Goal: Task Accomplishment & Management: Use online tool/utility

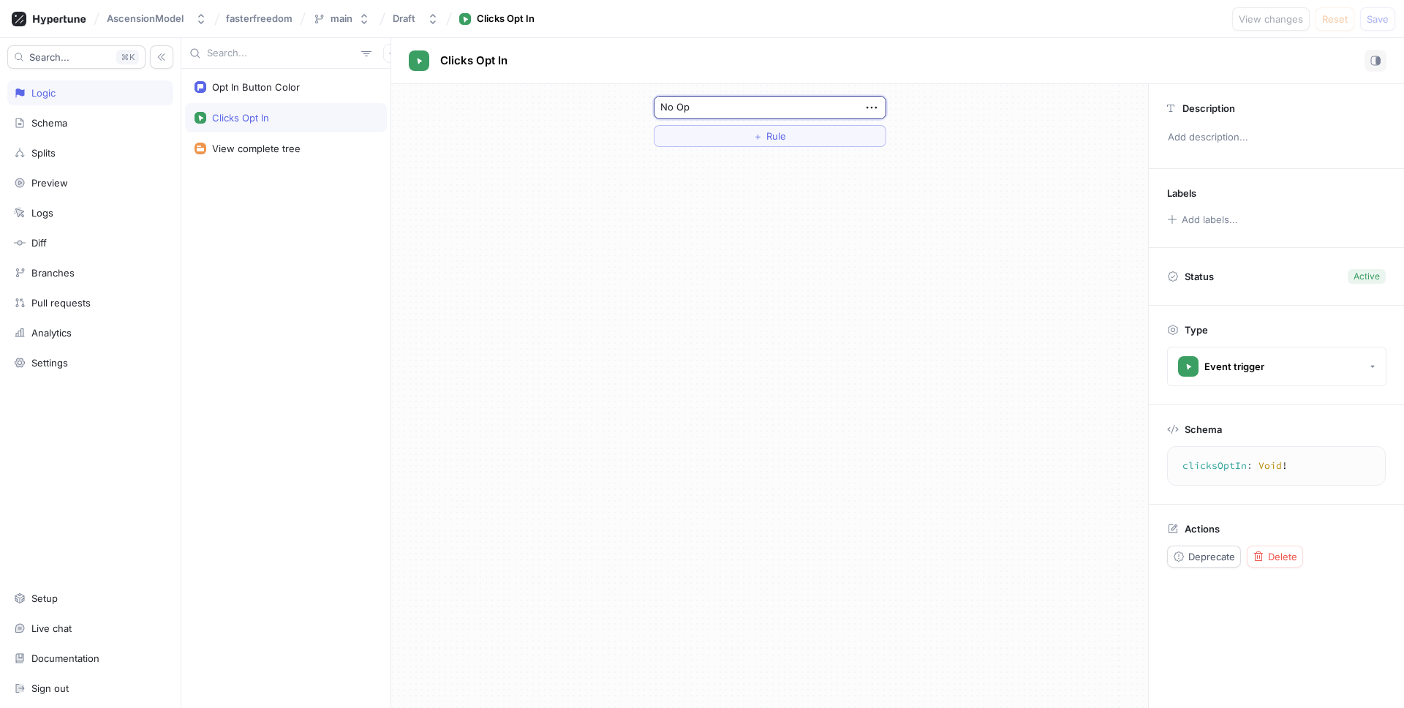
click at [72, 100] on div "Logic" at bounding box center [90, 92] width 166 height 25
click at [263, 91] on div "Opt In Button Color" at bounding box center [256, 87] width 88 height 12
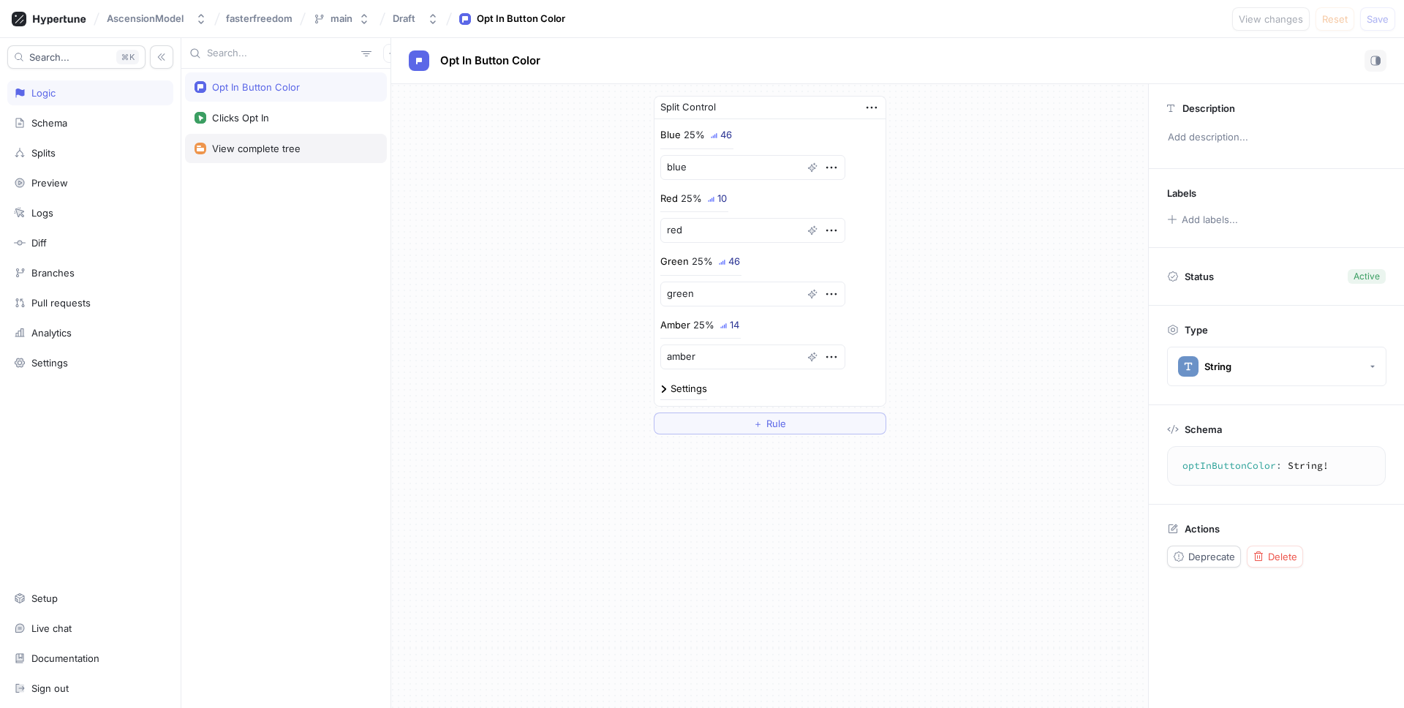
click at [276, 148] on div "View complete tree" at bounding box center [256, 149] width 89 height 12
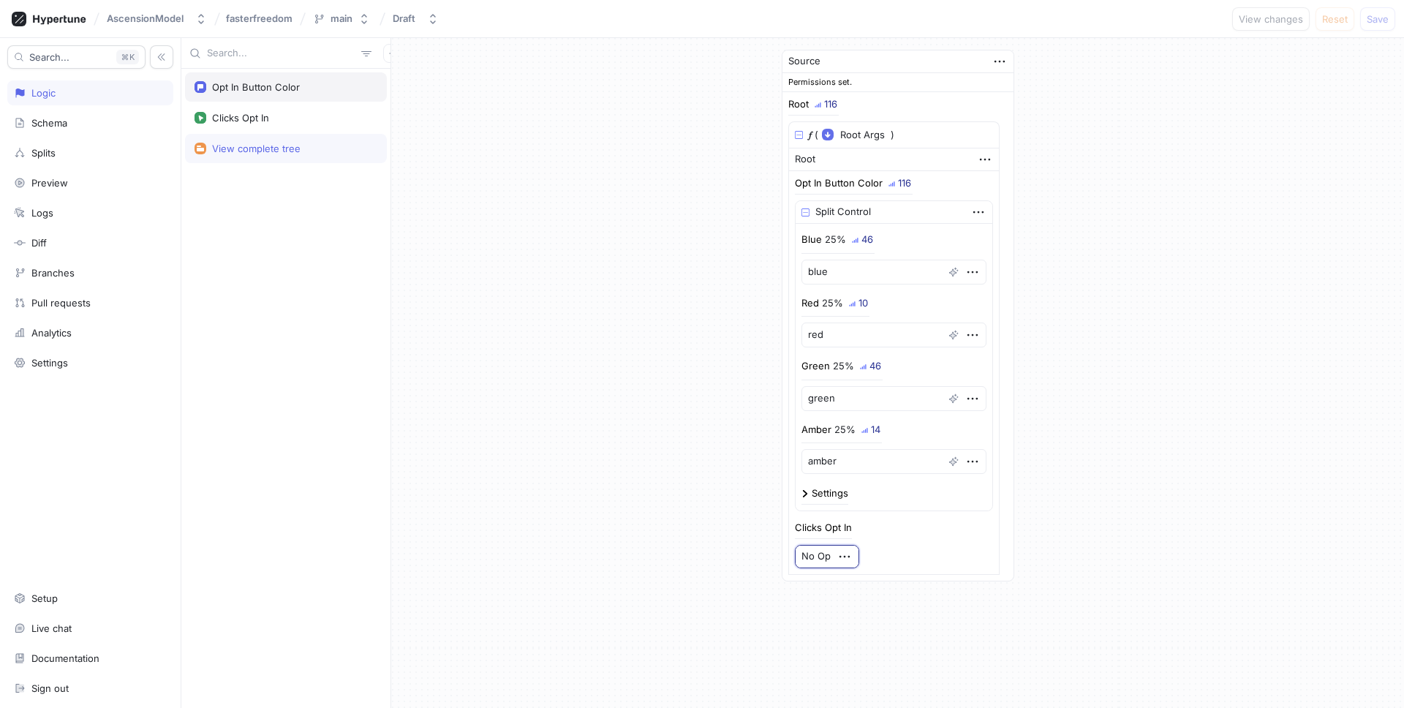
click at [271, 97] on div "Opt In Button Color" at bounding box center [286, 86] width 202 height 29
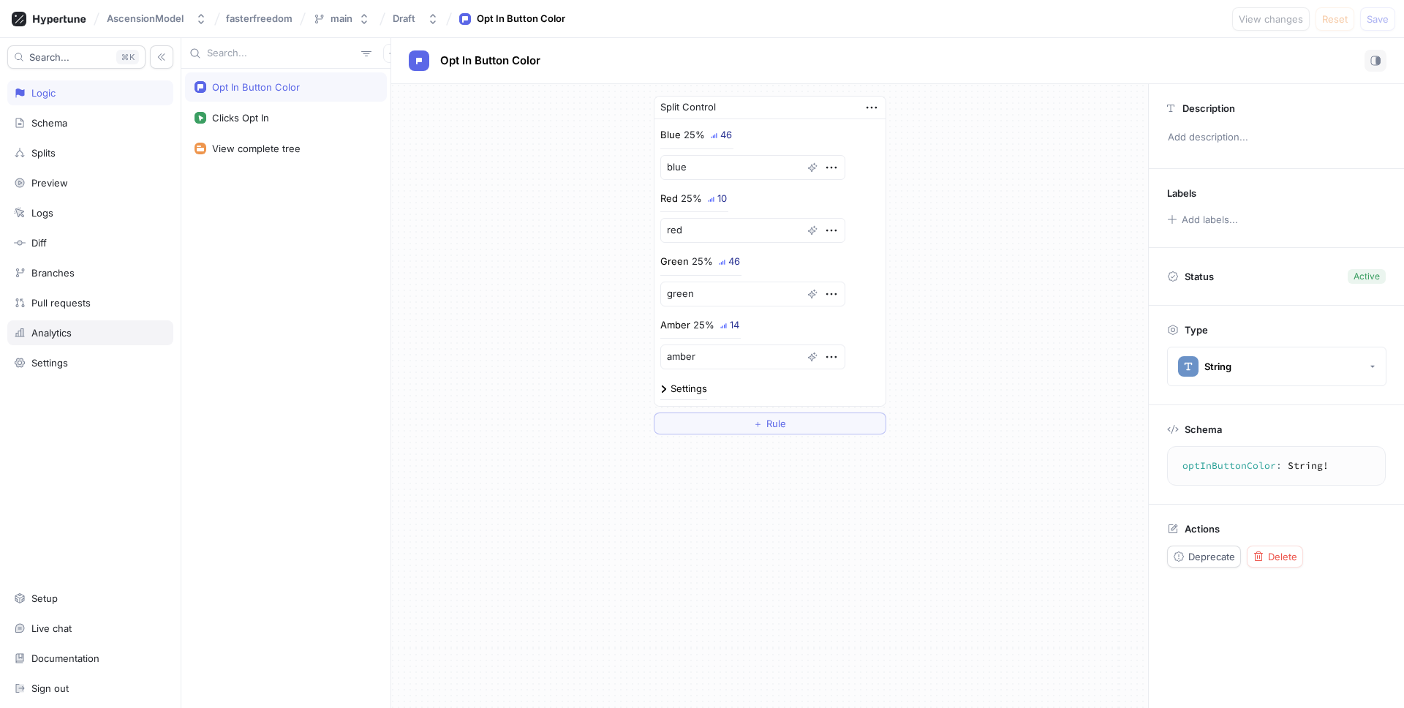
click at [92, 336] on div "Analytics" at bounding box center [90, 333] width 153 height 12
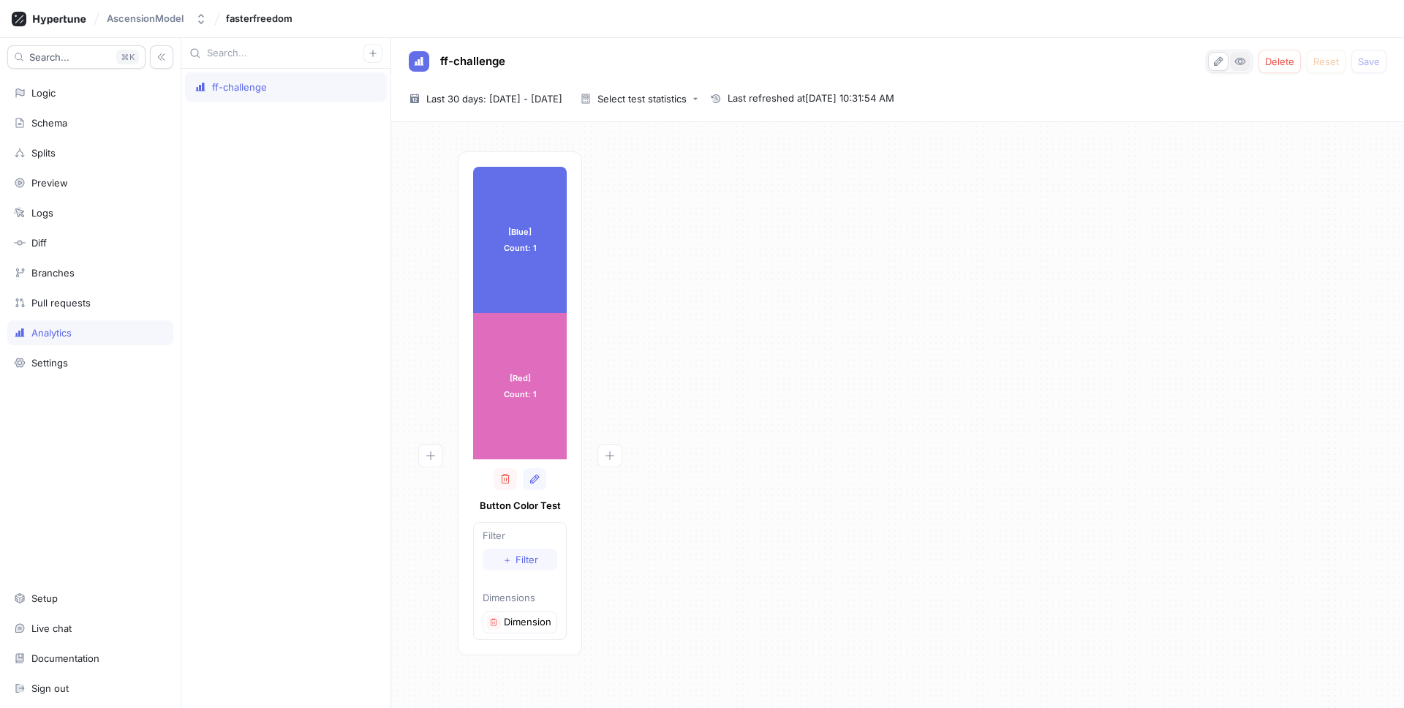
click at [1251, 59] on button "button" at bounding box center [1240, 61] width 20 height 19
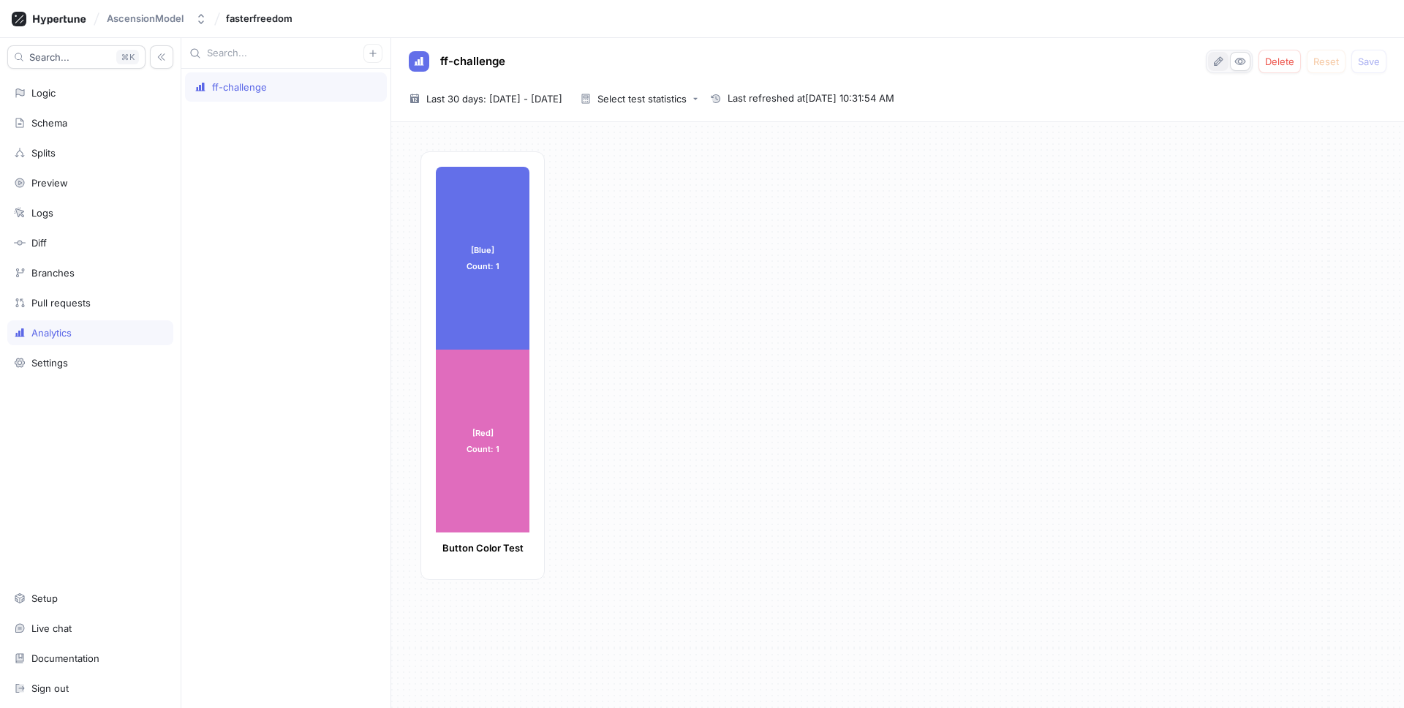
click at [1221, 67] on button "button" at bounding box center [1218, 61] width 20 height 19
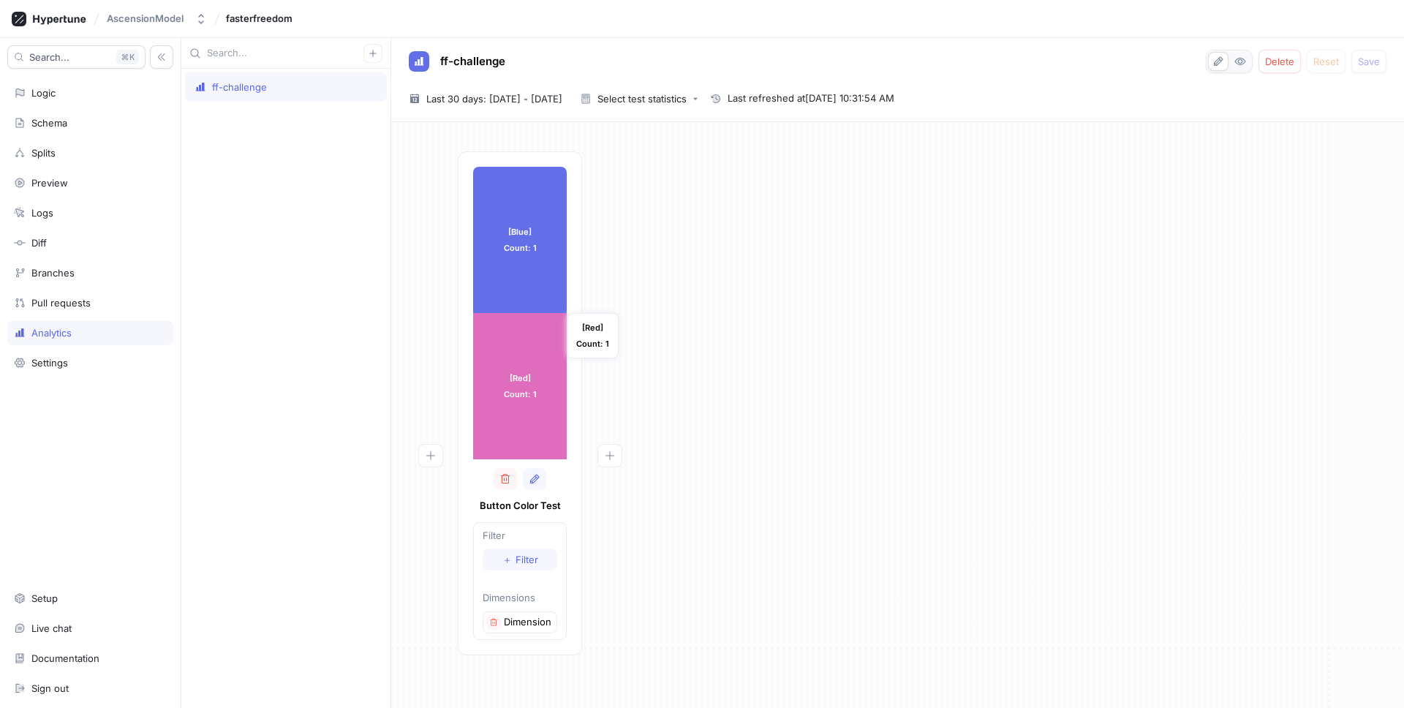
click at [511, 380] on div "[Red] Count: 1" at bounding box center [520, 386] width 94 height 146
click at [522, 620] on p "Dimension 1" at bounding box center [529, 622] width 50 height 15
click at [487, 625] on button "button" at bounding box center [493, 622] width 15 height 15
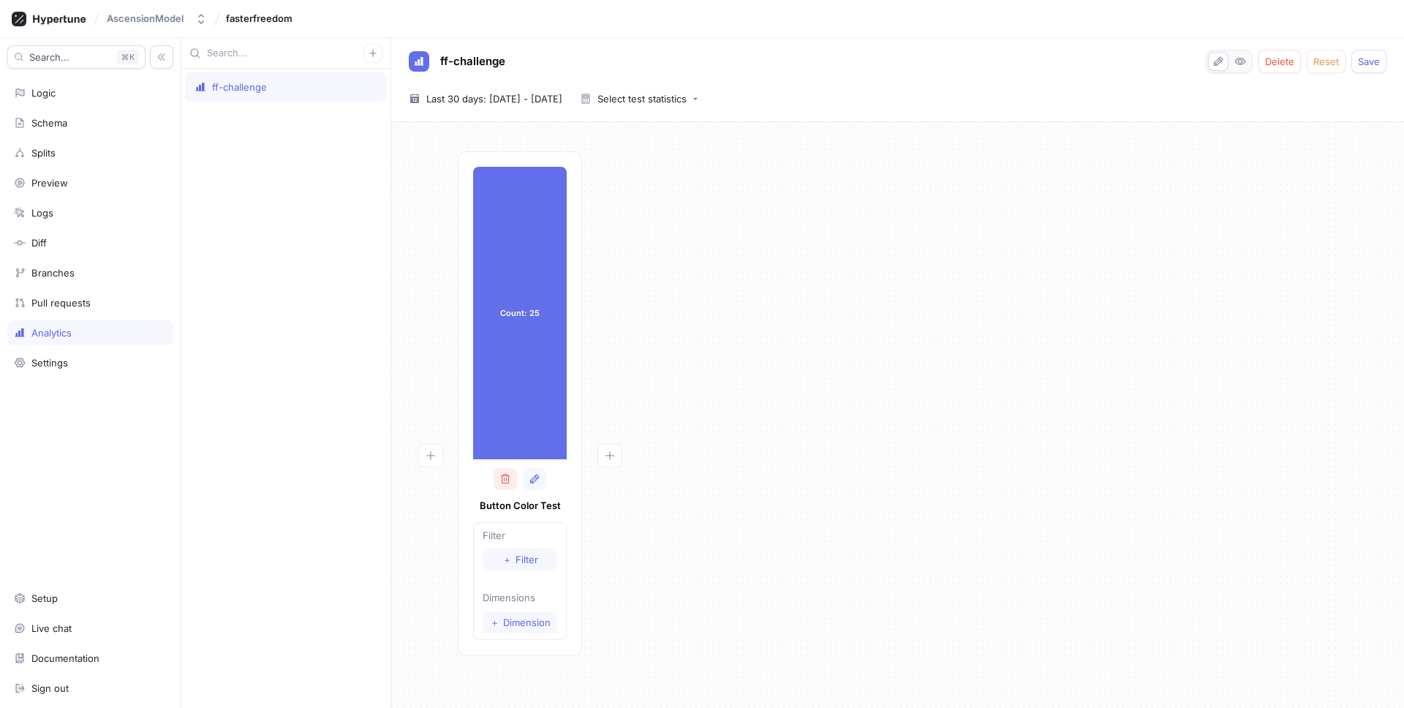
click at [509, 478] on icon "button" at bounding box center [506, 479] width 12 height 12
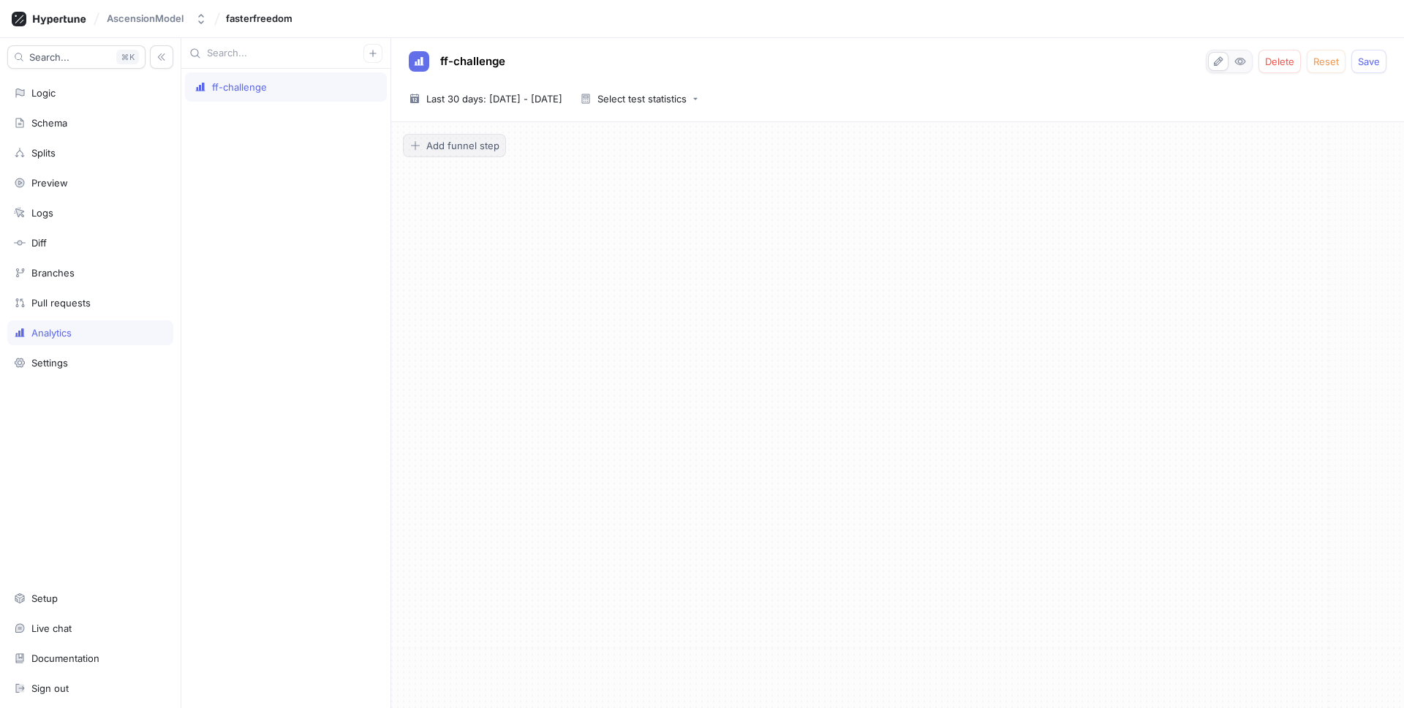
click at [483, 146] on span "Add funnel step" at bounding box center [462, 145] width 73 height 9
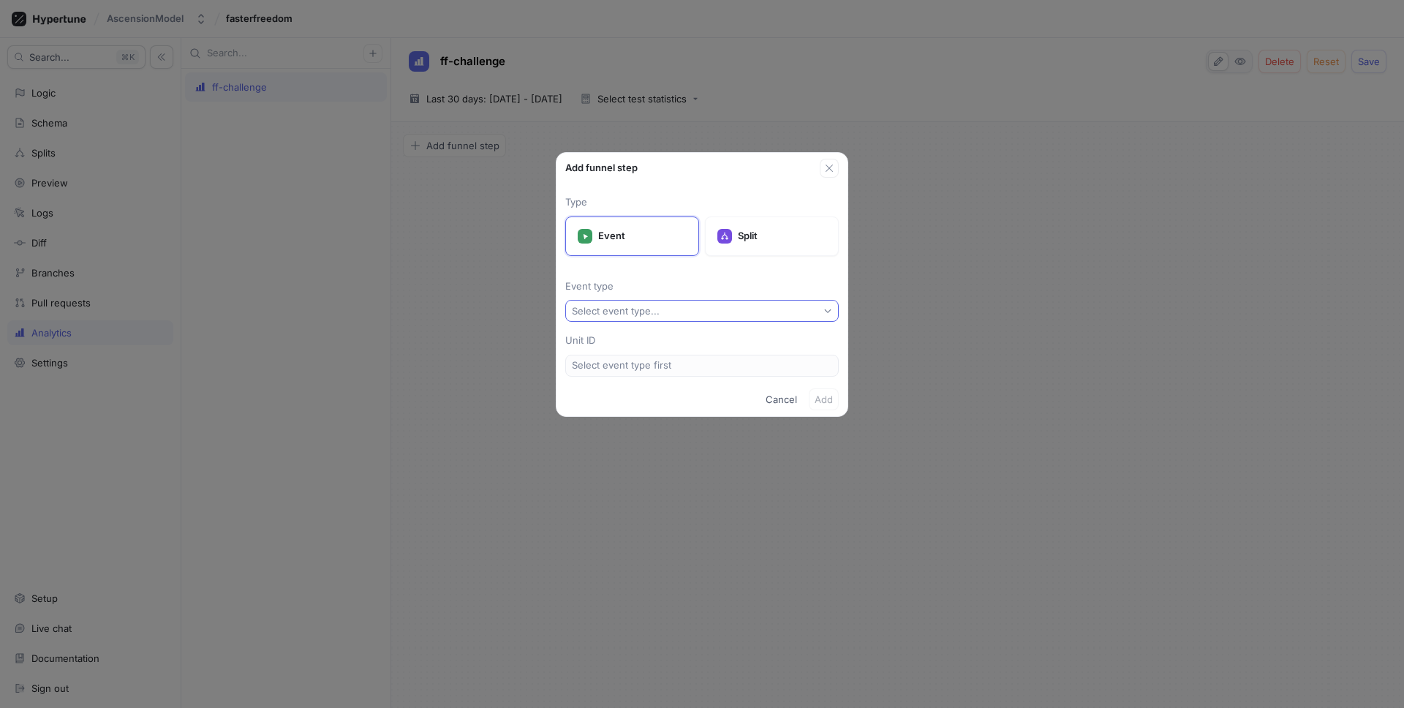
click at [636, 309] on div "Select event type..." at bounding box center [616, 311] width 88 height 12
click at [751, 236] on p "Split" at bounding box center [782, 236] width 89 height 15
click at [647, 316] on button "Select split..." at bounding box center [702, 311] width 274 height 22
click at [623, 361] on span "Button Color Test" at bounding box center [707, 364] width 230 height 12
click at [822, 403] on span "Add" at bounding box center [824, 399] width 18 height 9
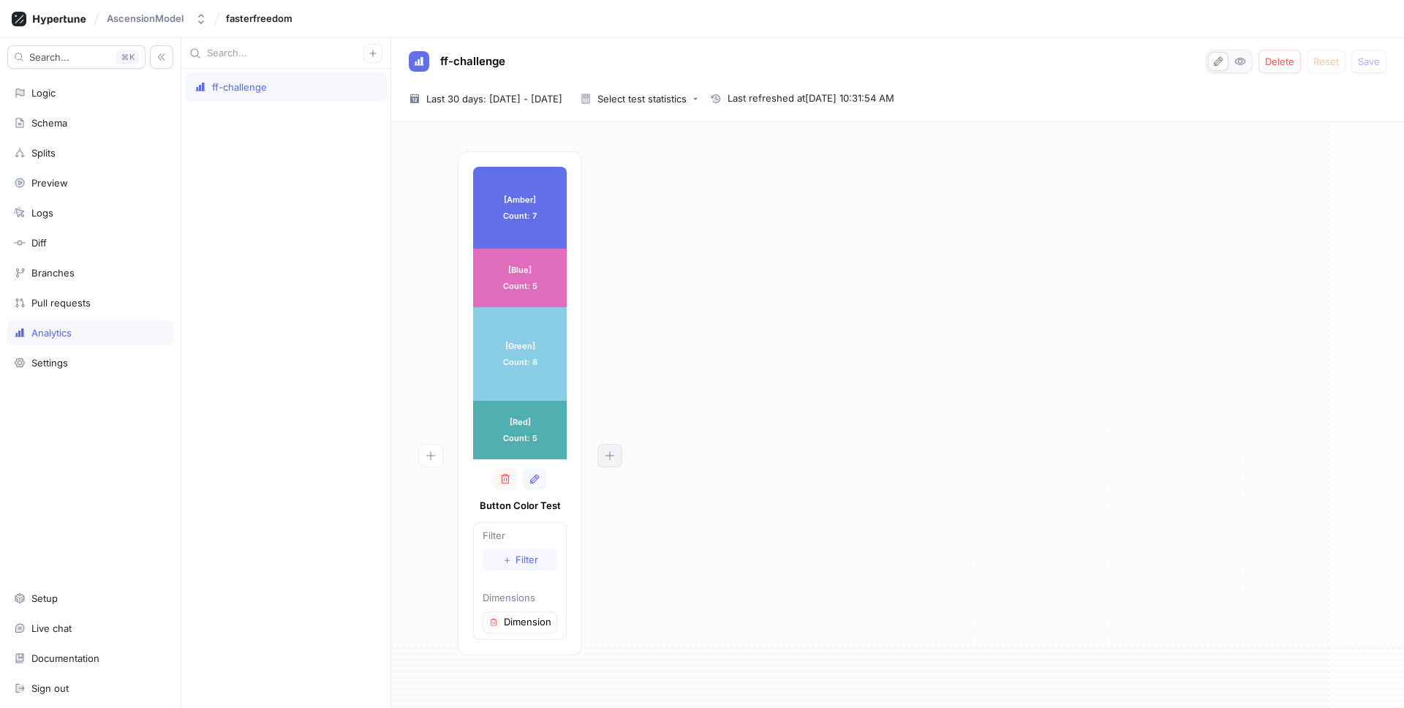
click at [601, 457] on button "button" at bounding box center [610, 455] width 25 height 23
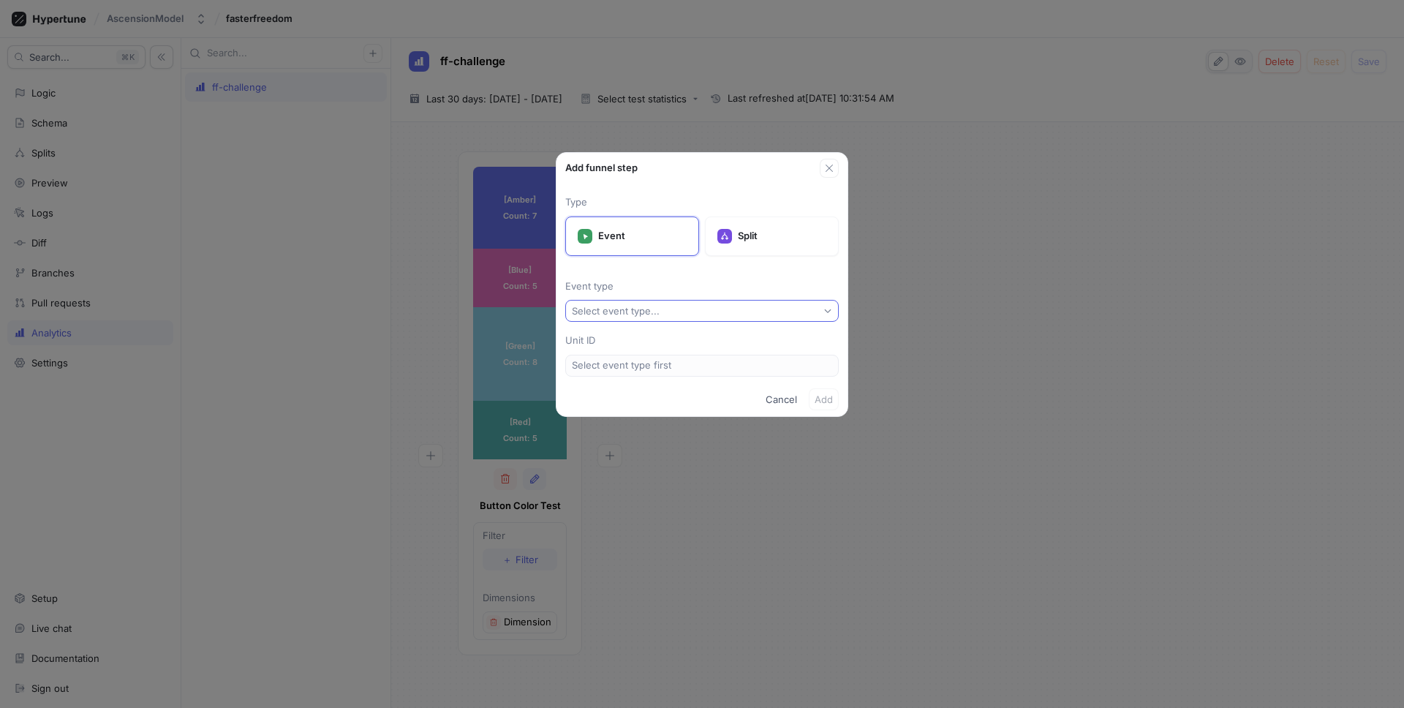
click at [641, 315] on div "Select event type..." at bounding box center [616, 311] width 88 height 12
click at [630, 369] on span "Clicks Opt In" at bounding box center [707, 364] width 230 height 12
click at [819, 402] on span "Add" at bounding box center [824, 399] width 18 height 9
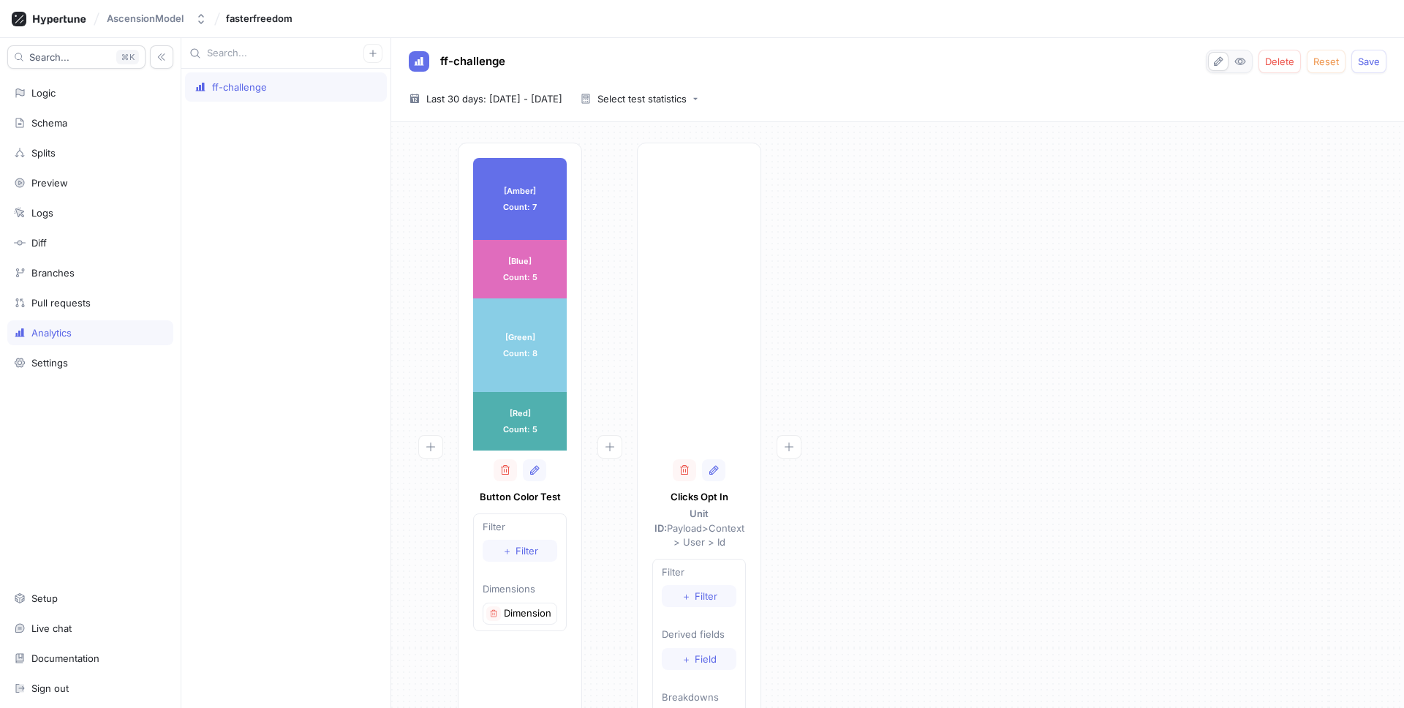
scroll to position [27, 0]
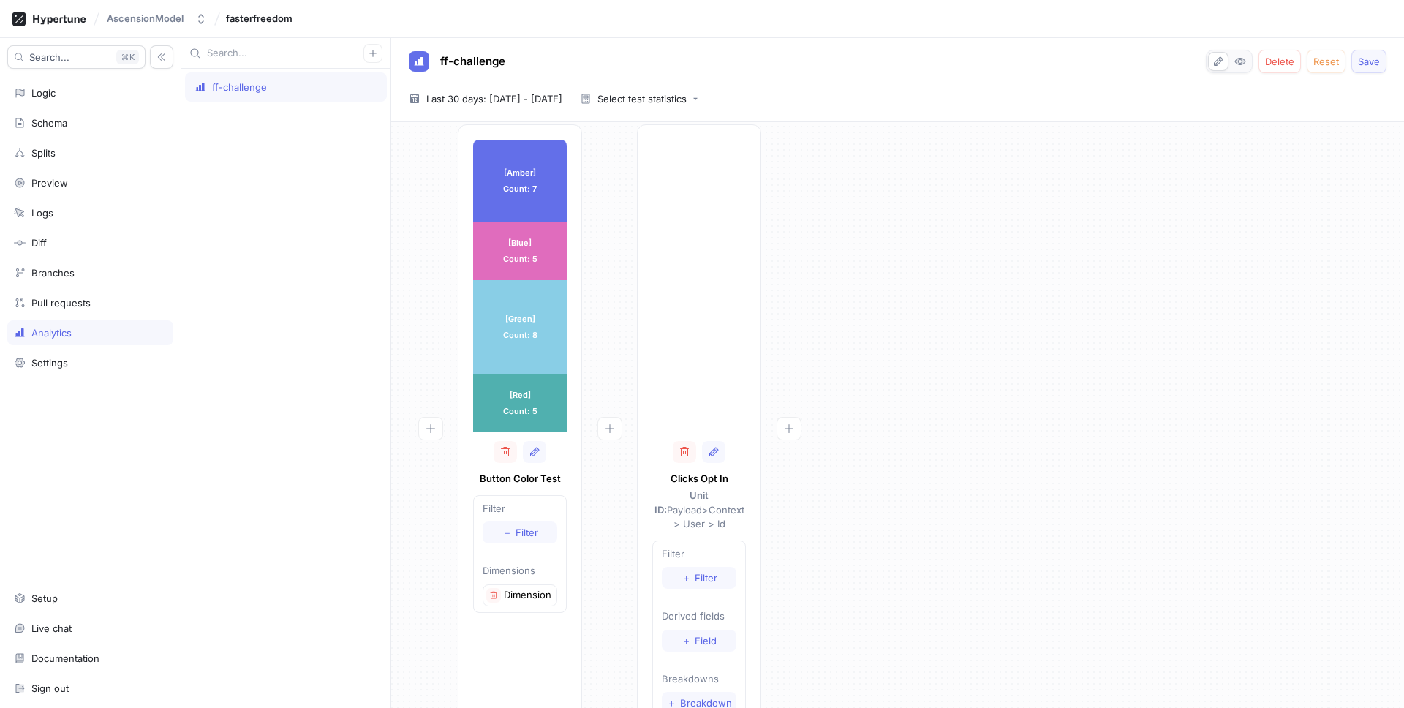
click at [1382, 63] on button "Save" at bounding box center [1369, 61] width 35 height 23
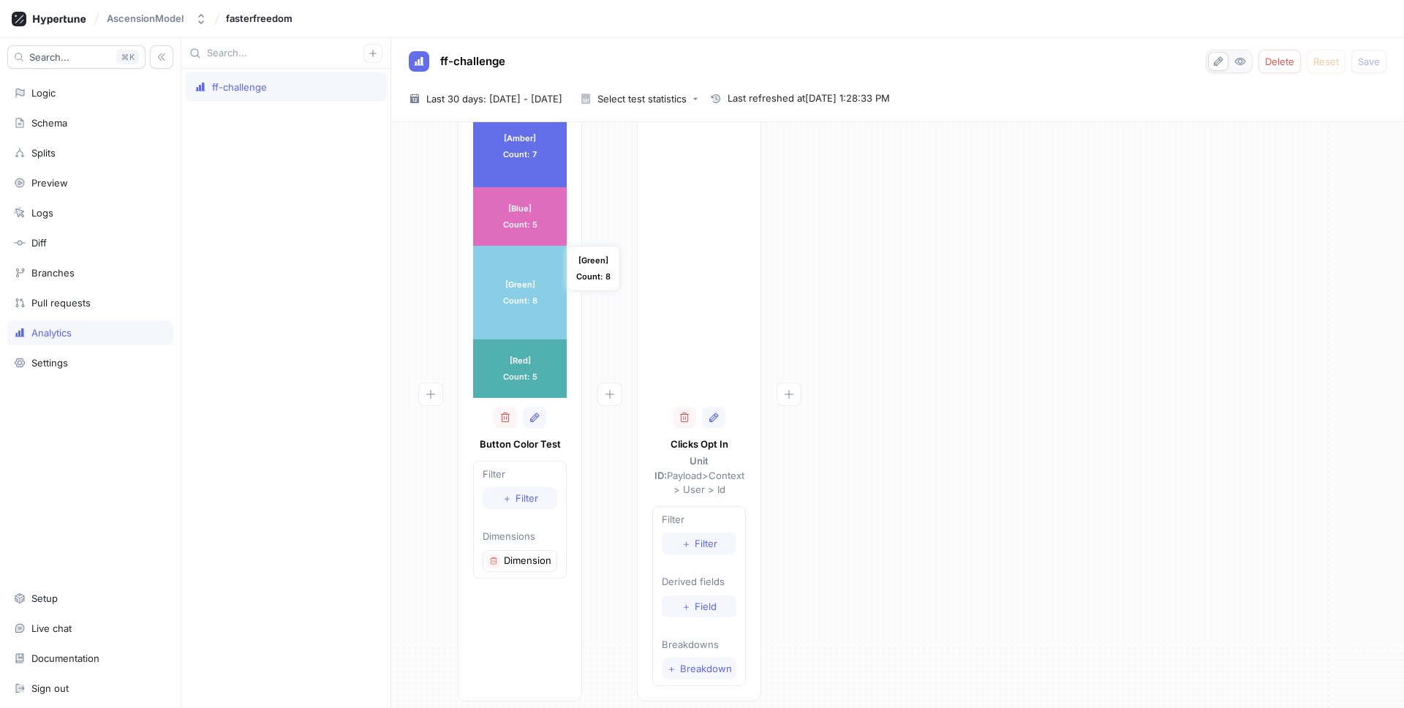
scroll to position [0, 0]
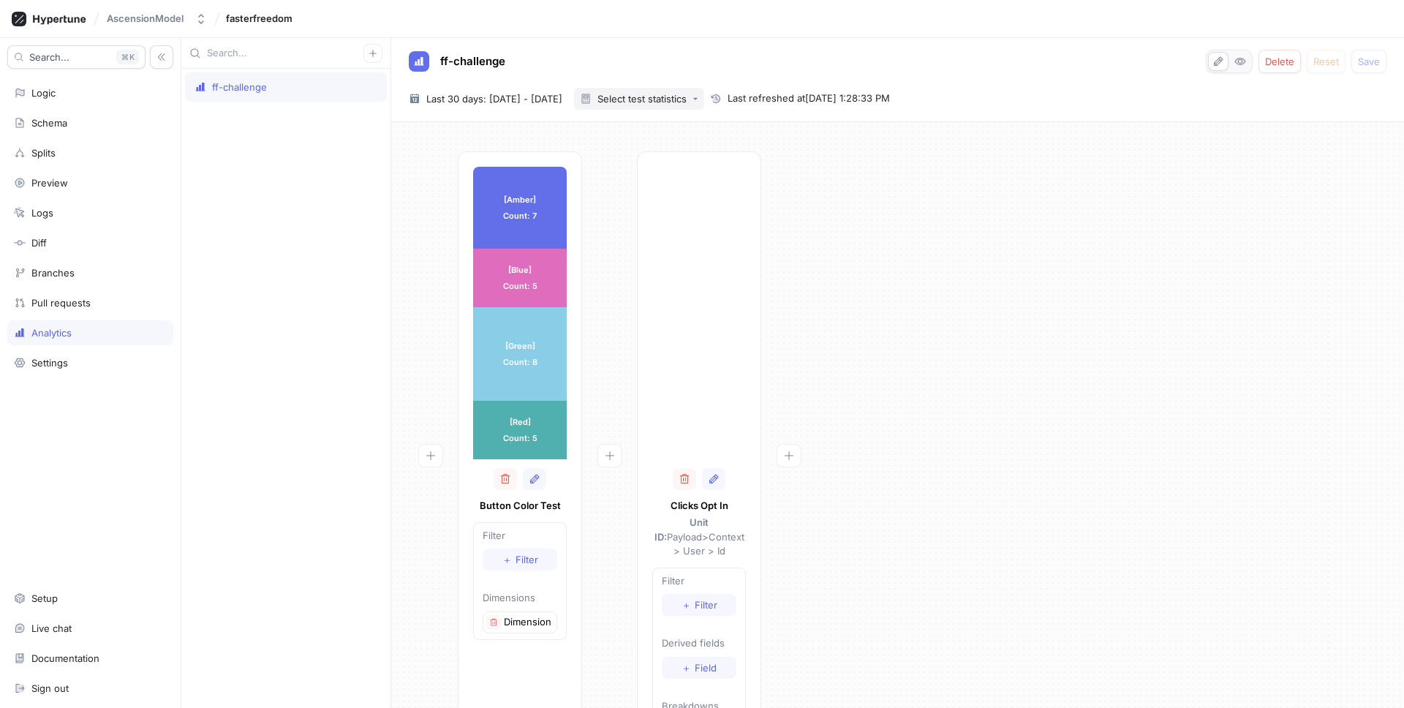
click at [704, 107] on button "Select test statistics" at bounding box center [639, 99] width 130 height 22
click at [696, 135] on div "90% confidence level" at bounding box center [690, 128] width 136 height 24
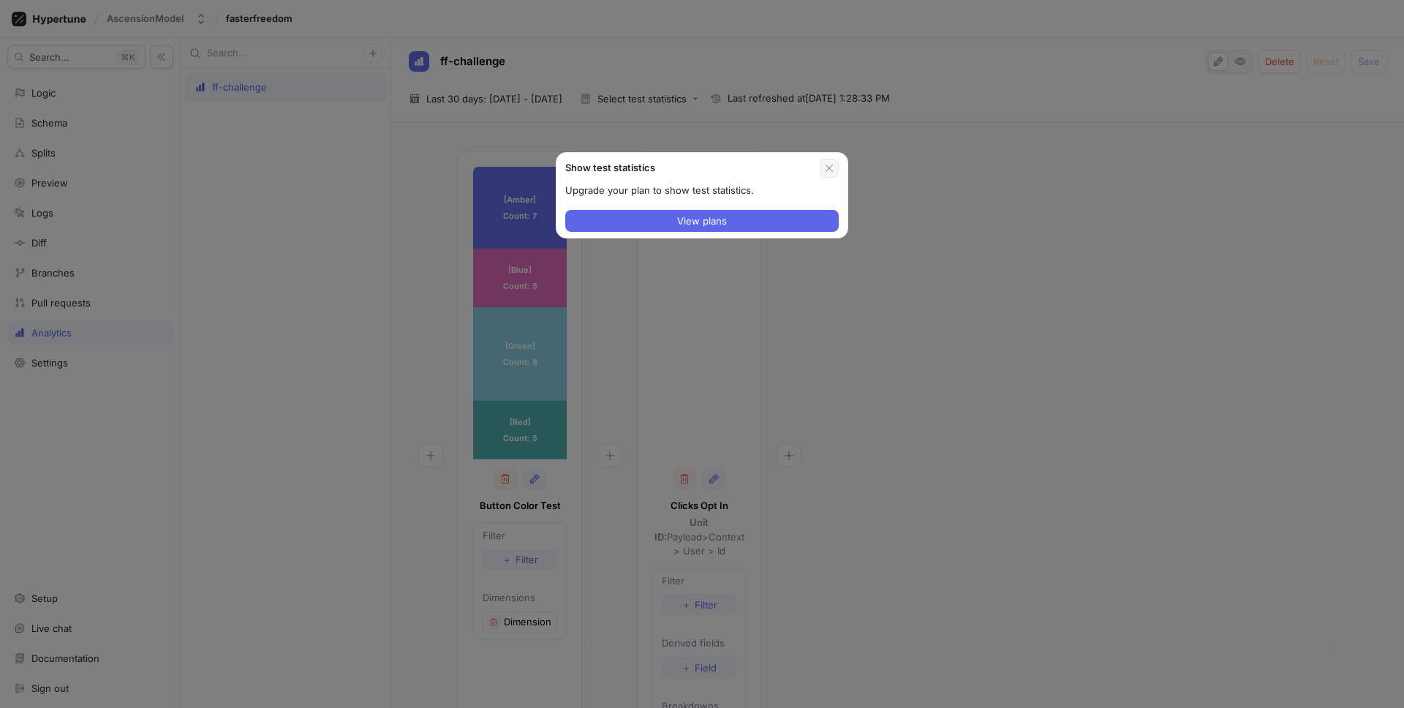
click at [825, 167] on icon "button" at bounding box center [830, 168] width 12 height 12
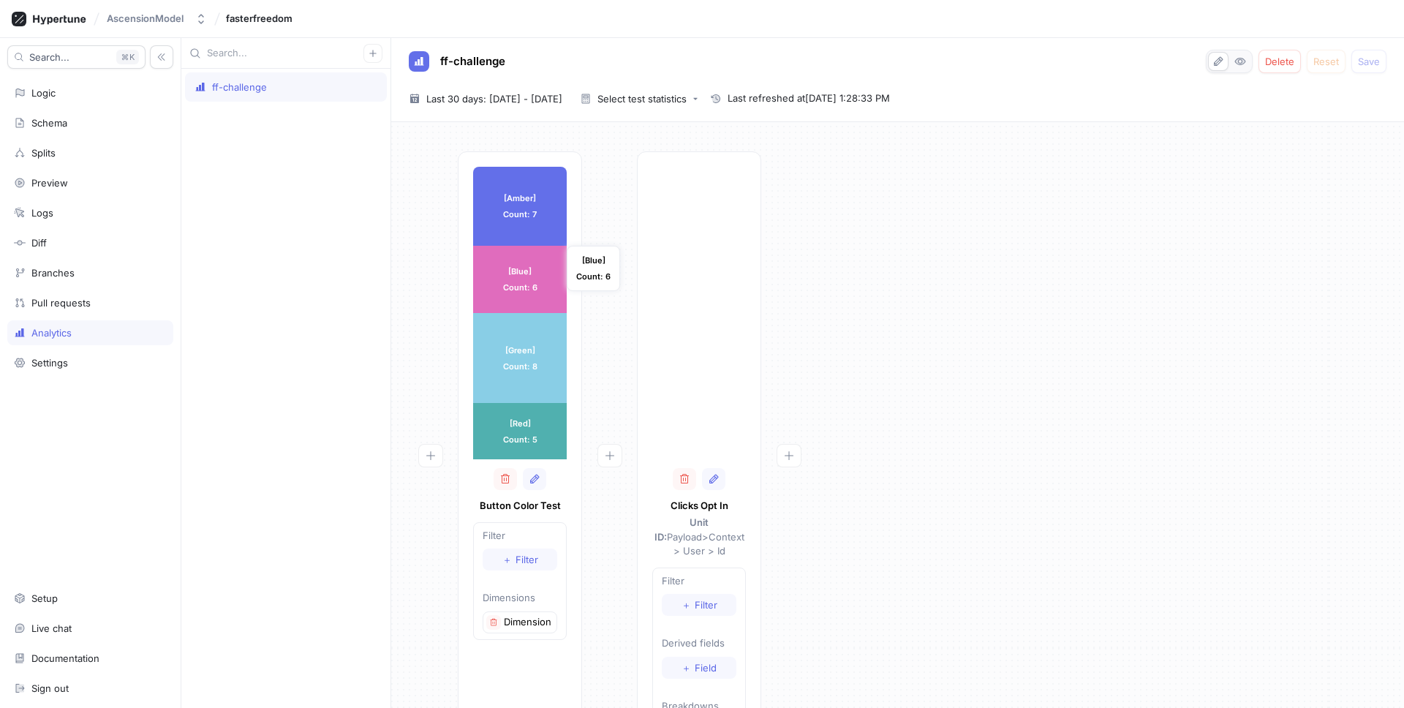
click at [542, 276] on div "[Blue] Count: 6" at bounding box center [520, 279] width 94 height 67
drag, startPoint x: 519, startPoint y: 265, endPoint x: 511, endPoint y: 266, distance: 7.5
click at [511, 266] on div "[Blue] Count: 6" at bounding box center [520, 279] width 94 height 67
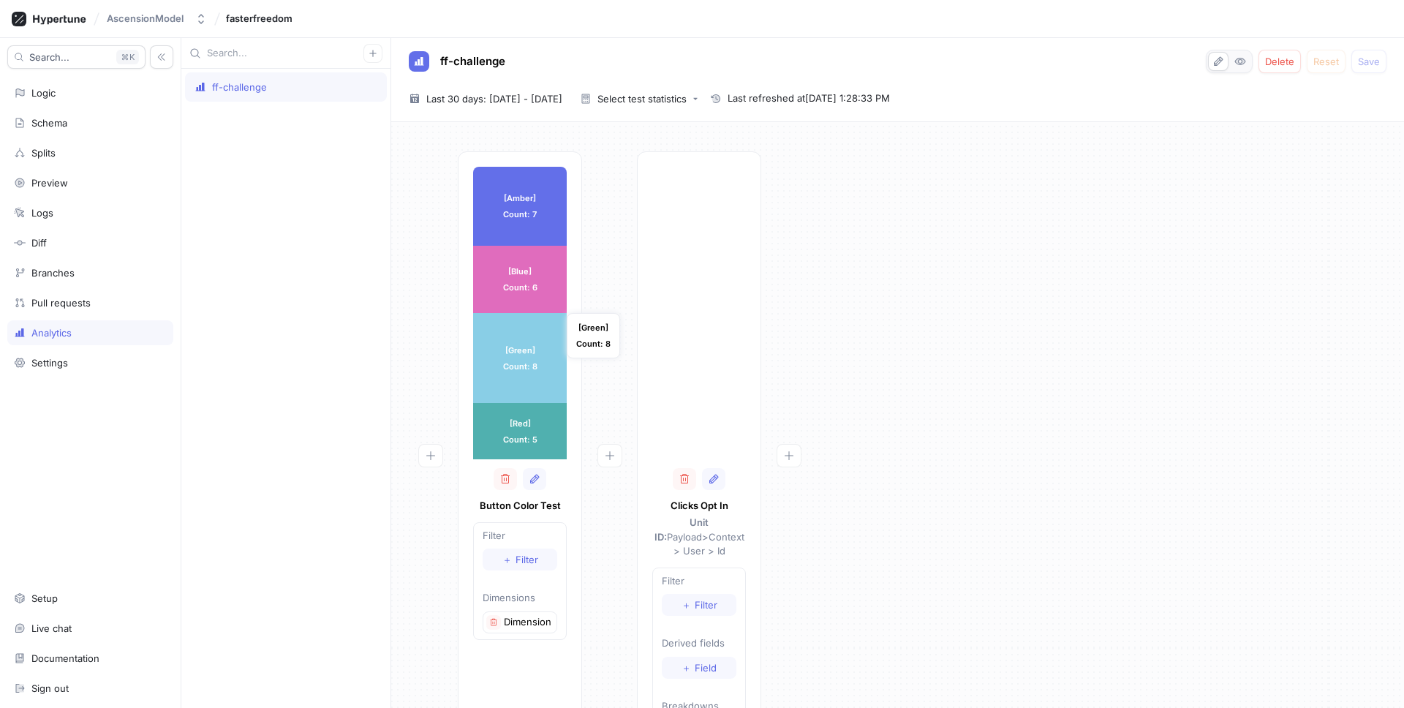
click at [526, 346] on div "[Green] Count: 8" at bounding box center [520, 358] width 94 height 90
click at [530, 536] on p "Filter" at bounding box center [520, 536] width 75 height 15
click at [702, 445] on div at bounding box center [699, 361] width 94 height 195
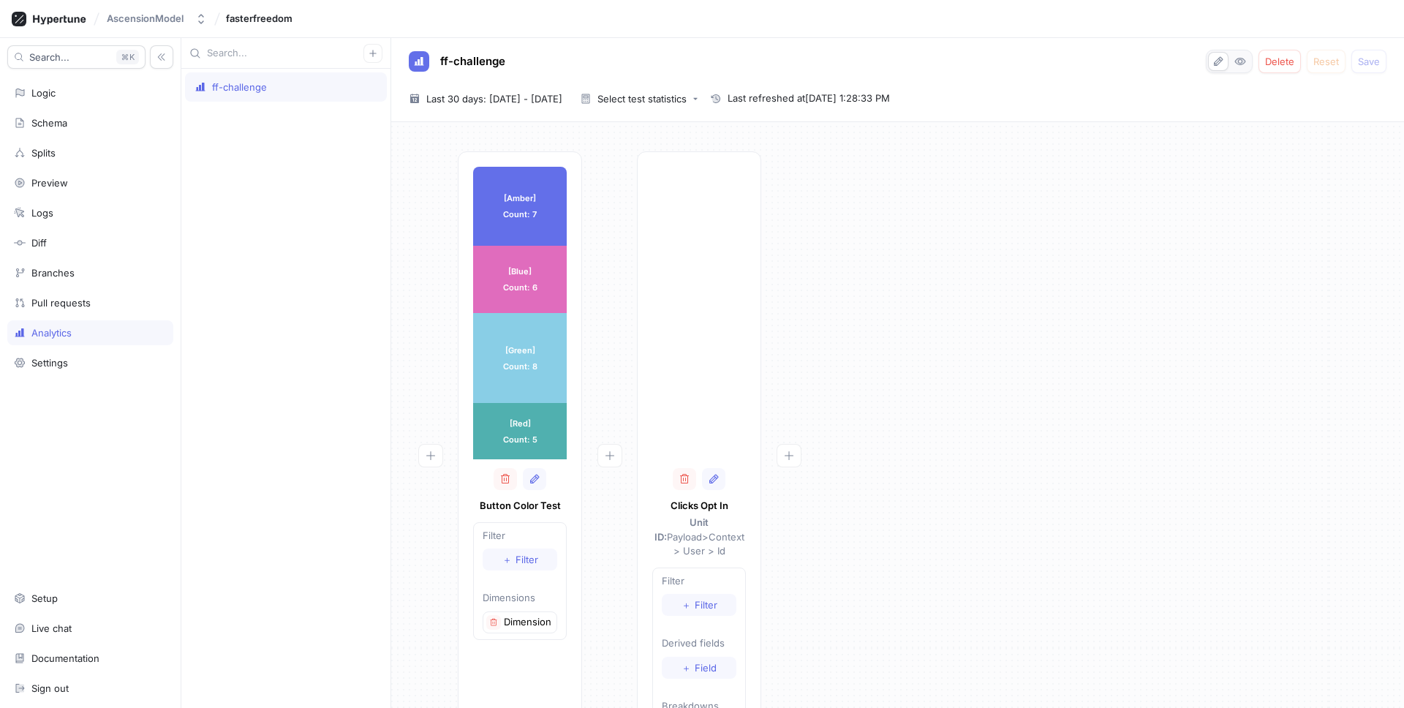
scroll to position [61, 0]
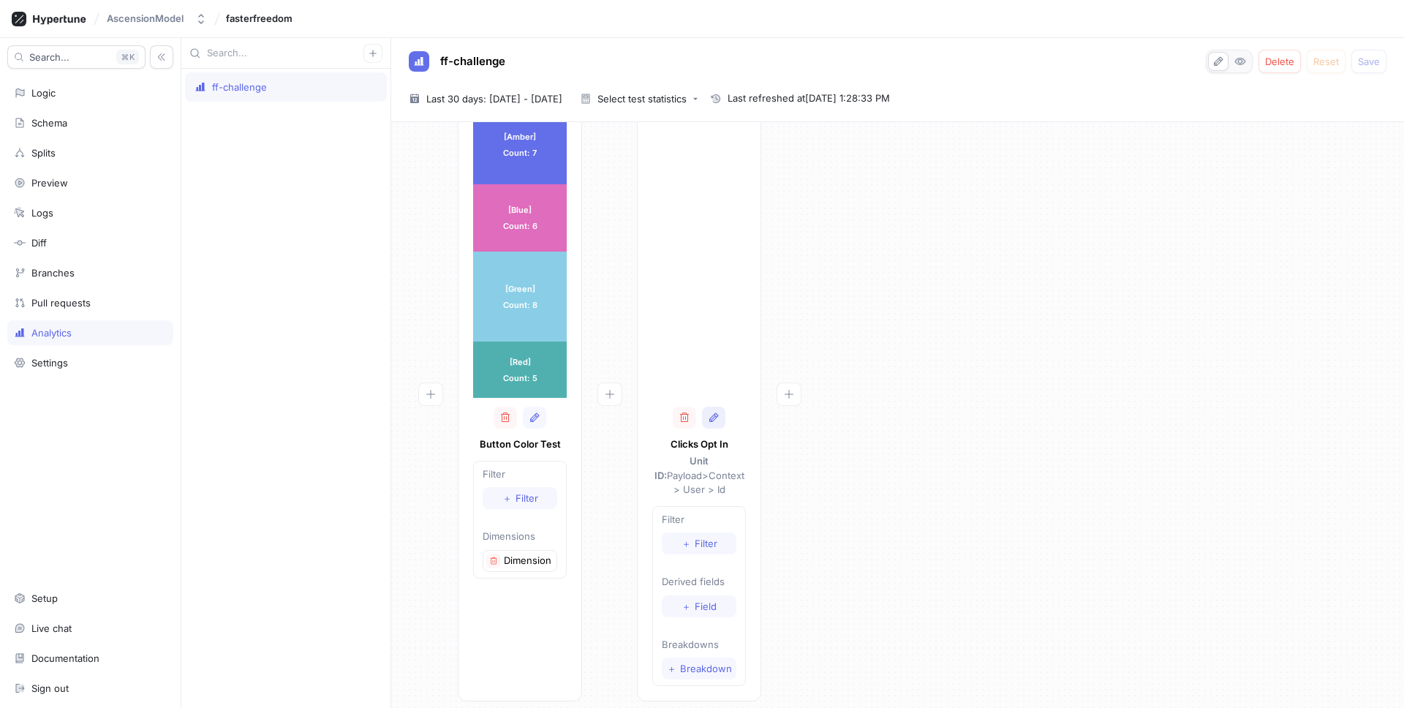
click at [716, 419] on icon "button" at bounding box center [714, 418] width 12 height 12
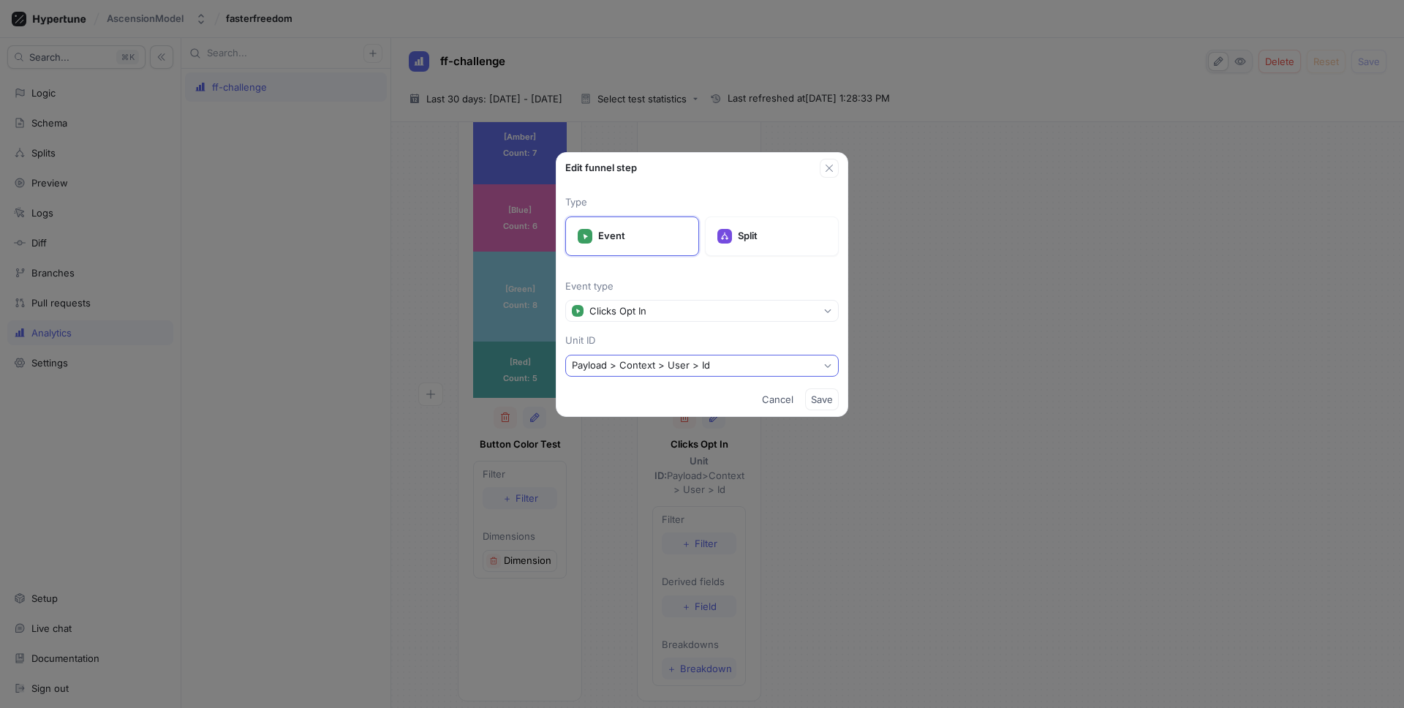
click at [650, 362] on div "Payload > Context > User > Id" at bounding box center [641, 365] width 138 height 12
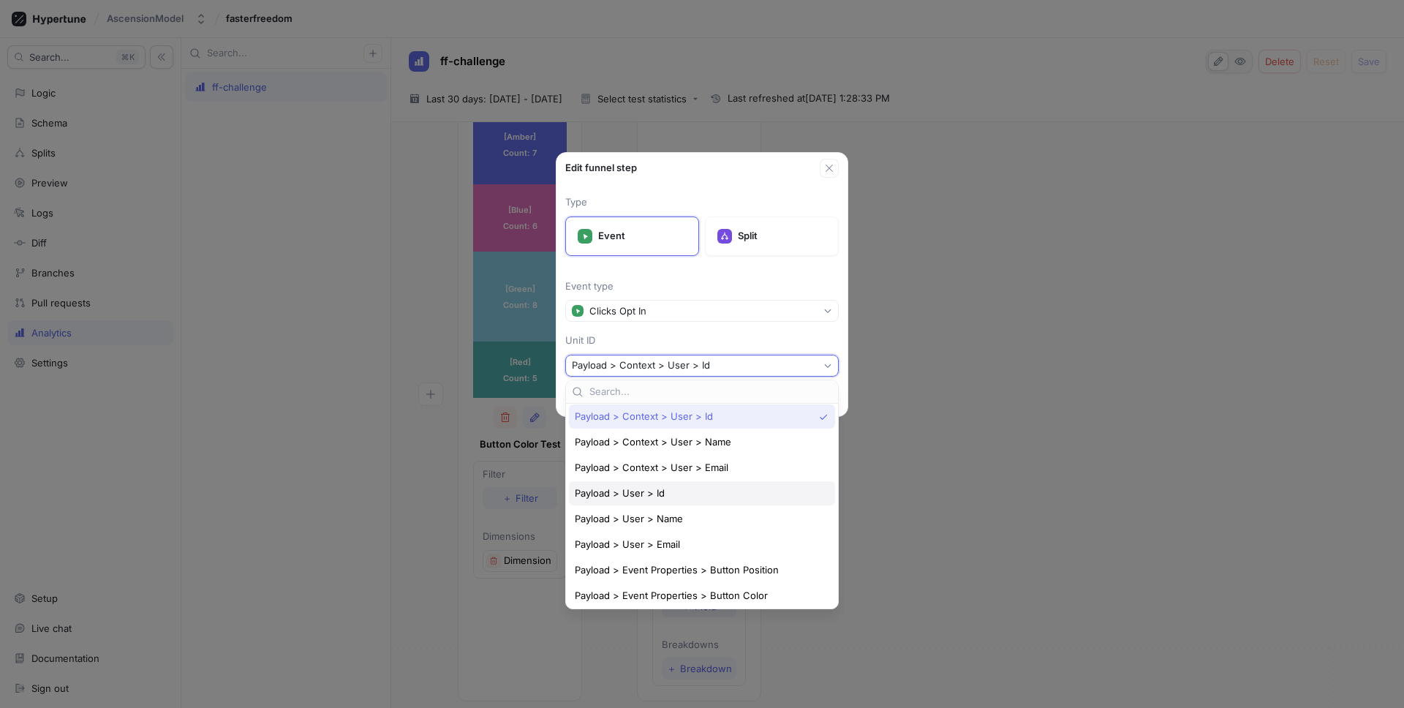
scroll to position [1, 0]
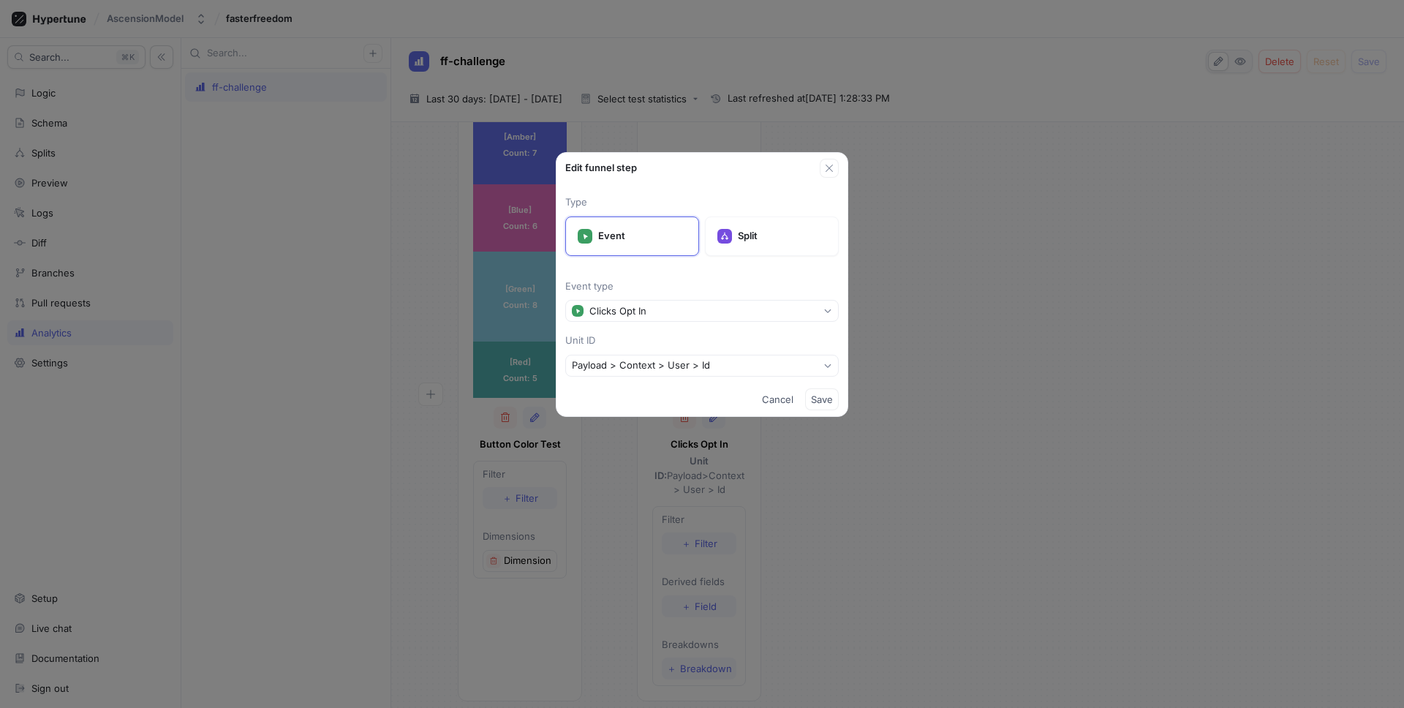
click at [704, 327] on div "Type Event Split Event type Clicks Opt In Unit ID Payload > Context > User > Id" at bounding box center [702, 280] width 291 height 205
click at [690, 356] on button "Payload > Context > User > Id" at bounding box center [702, 366] width 274 height 22
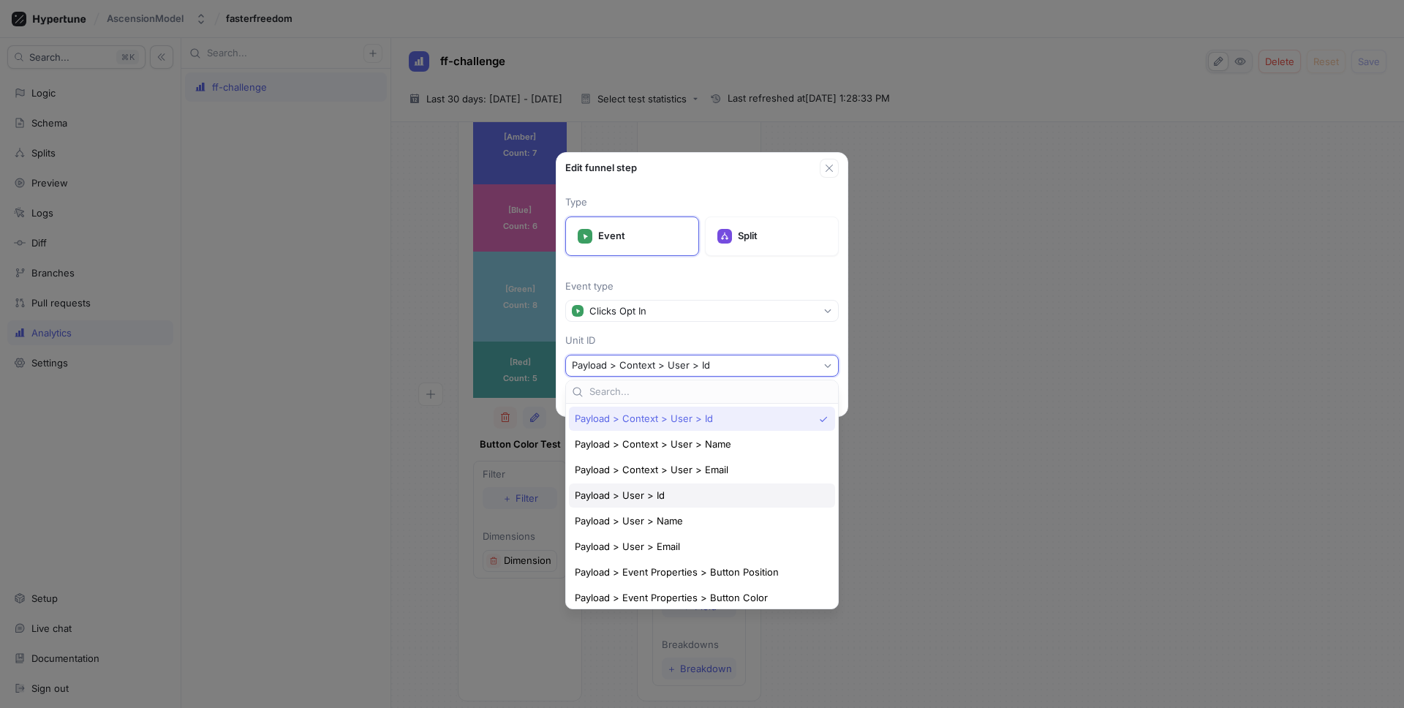
scroll to position [4, 0]
click at [680, 494] on div "Payload > User > Id" at bounding box center [698, 491] width 247 height 12
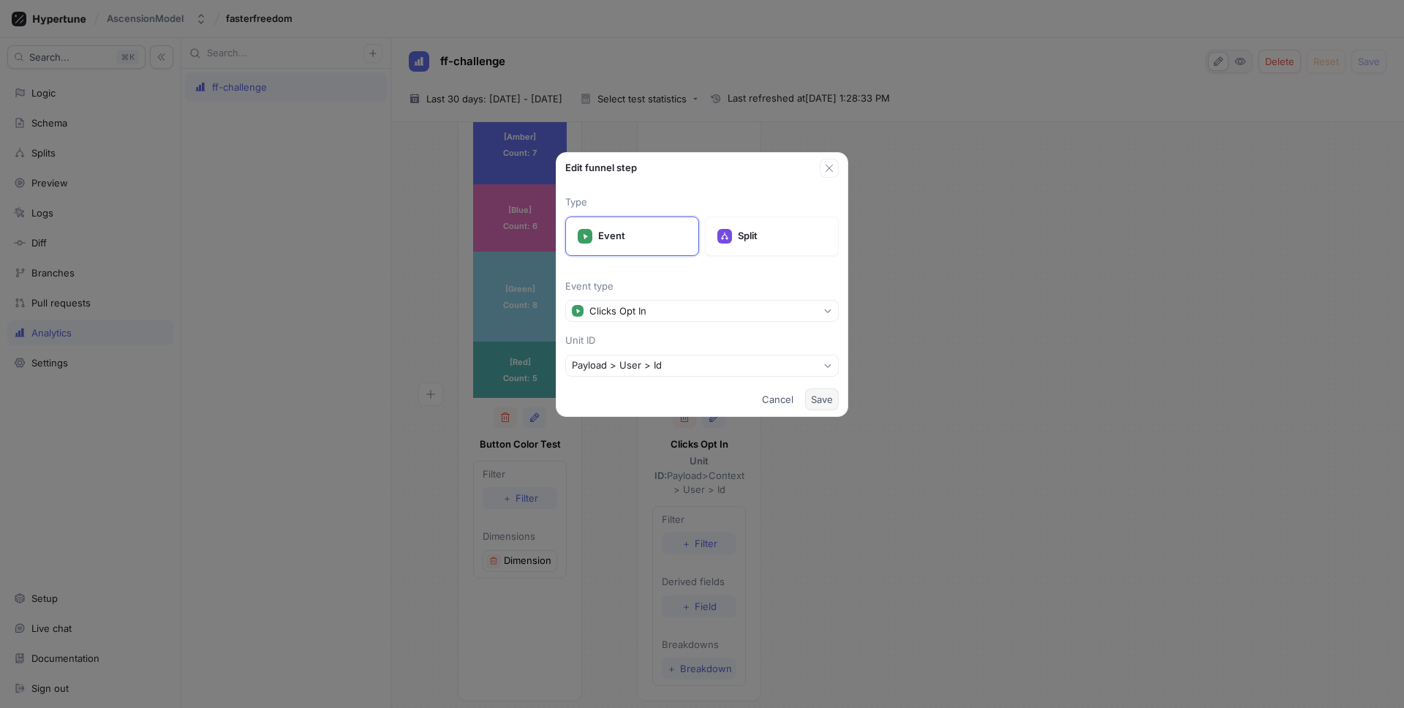
click at [824, 396] on span "Save" at bounding box center [822, 399] width 22 height 9
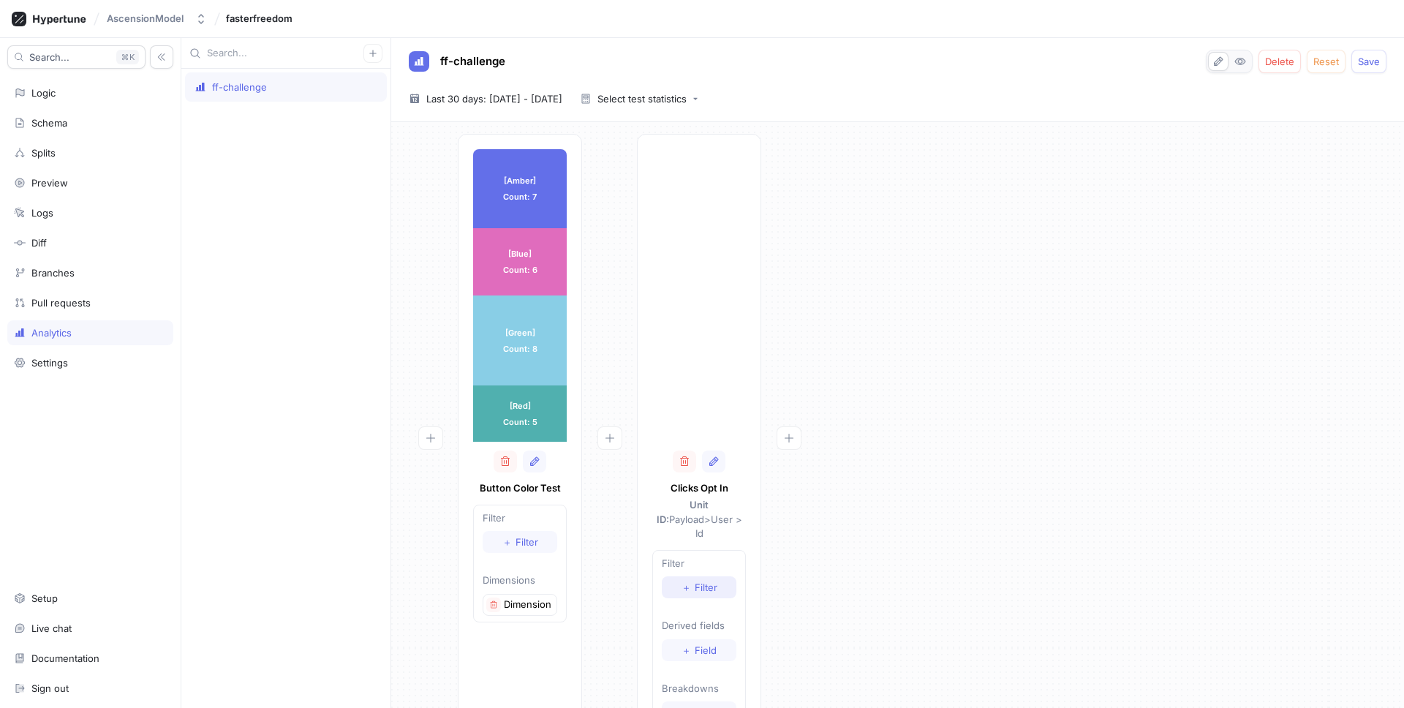
scroll to position [61, 0]
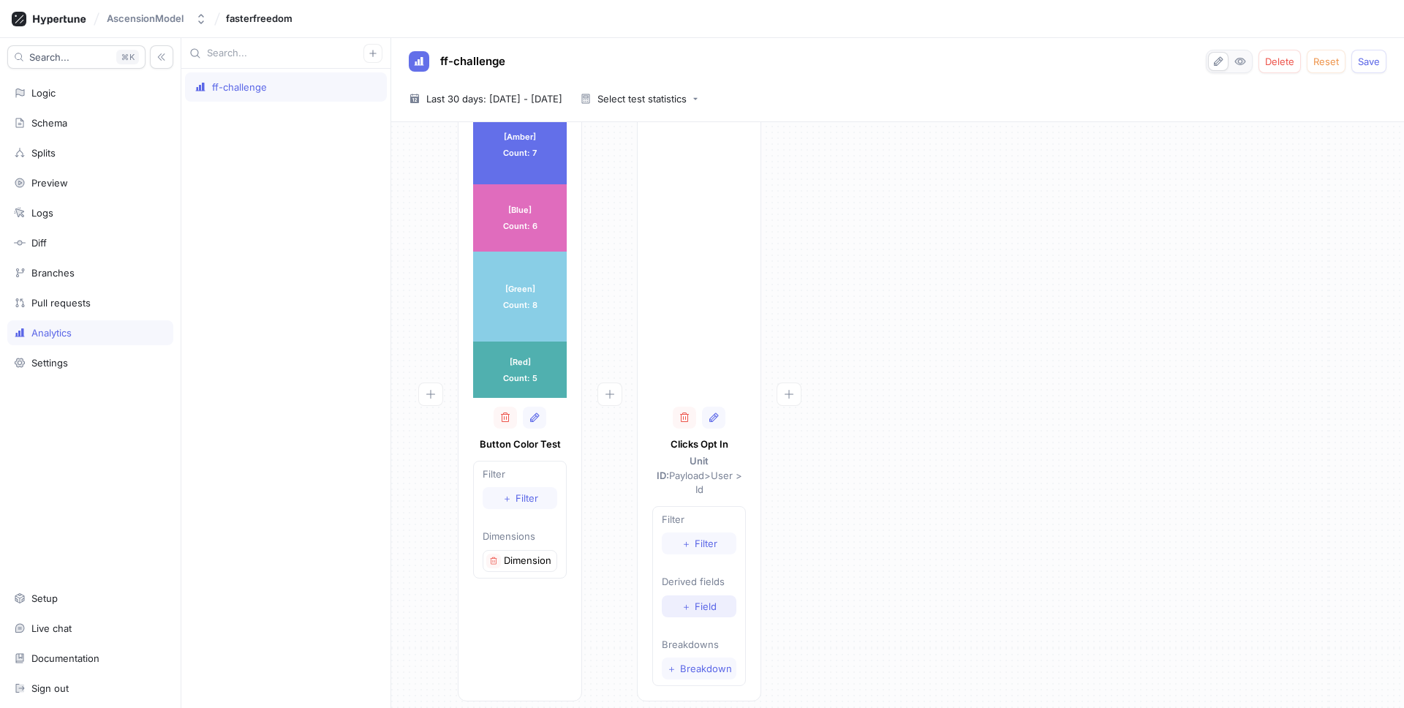
click at [696, 601] on button "＋ Field" at bounding box center [699, 606] width 75 height 22
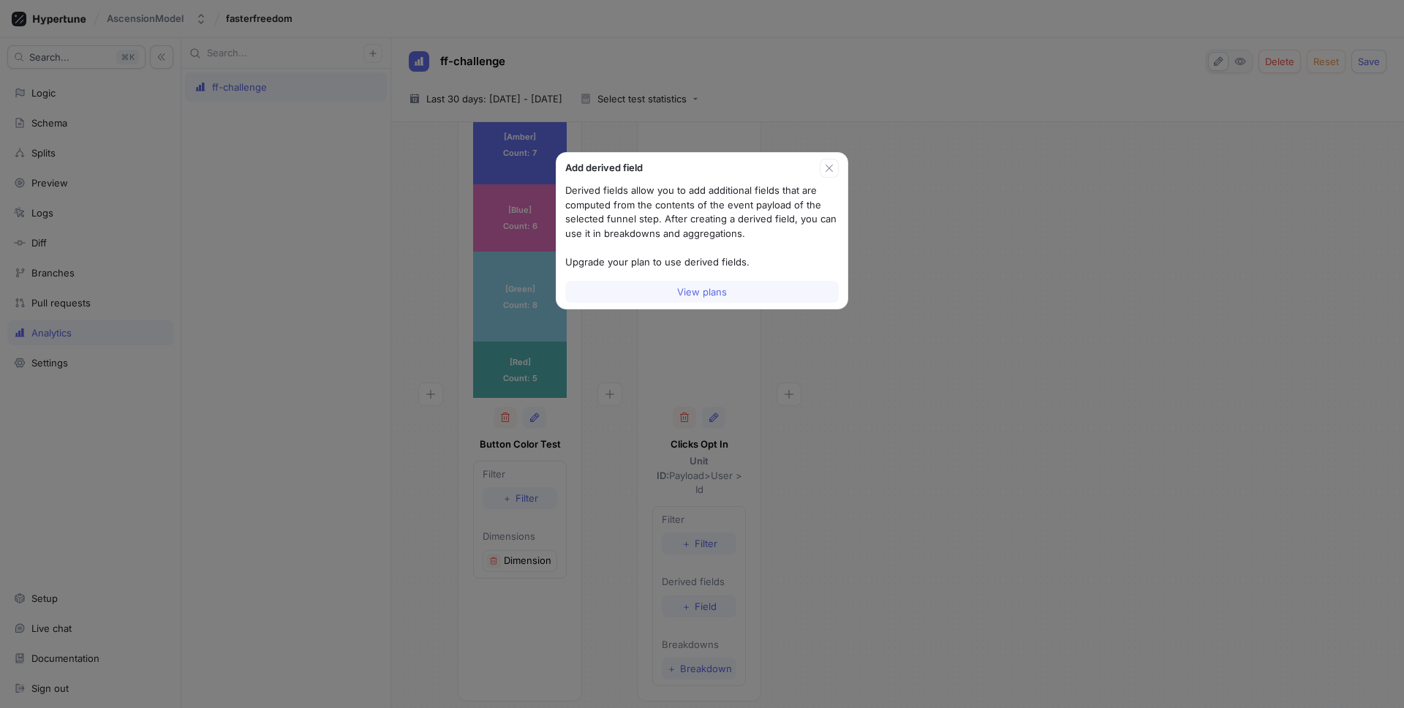
click at [718, 551] on div "Add derived field Derived fields allow you to add additional fields that are co…" at bounding box center [702, 354] width 1404 height 708
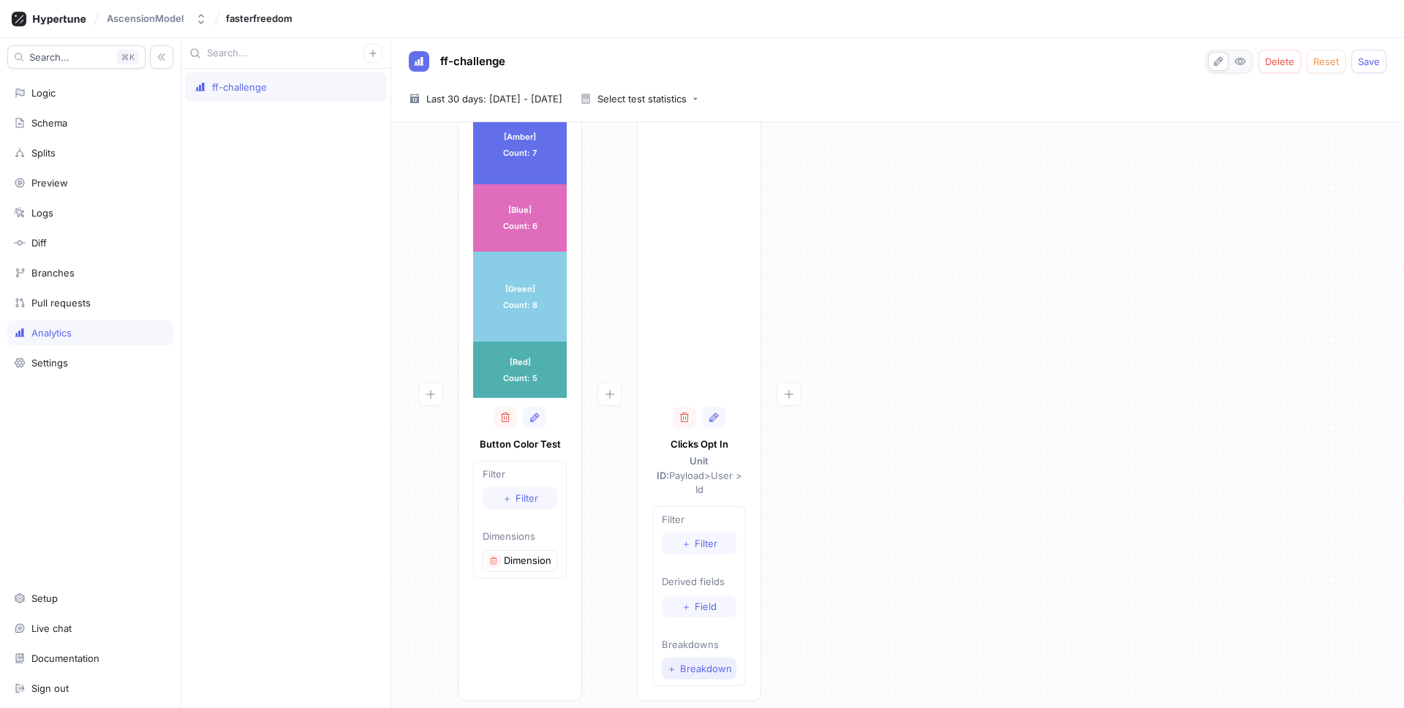
click at [706, 664] on span "Breakdown" at bounding box center [706, 668] width 52 height 9
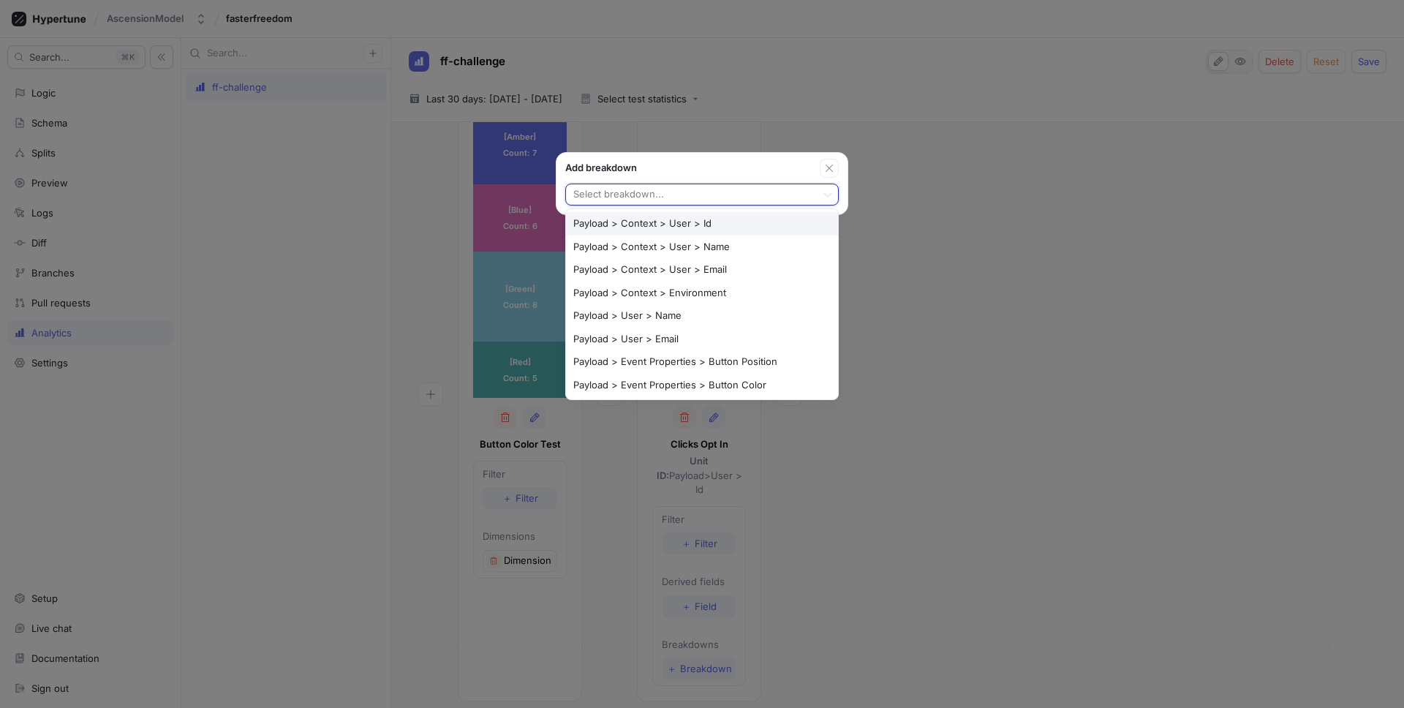
click at [677, 189] on div at bounding box center [691, 196] width 238 height 18
click at [670, 334] on div "Payload > User > Email" at bounding box center [702, 339] width 272 height 23
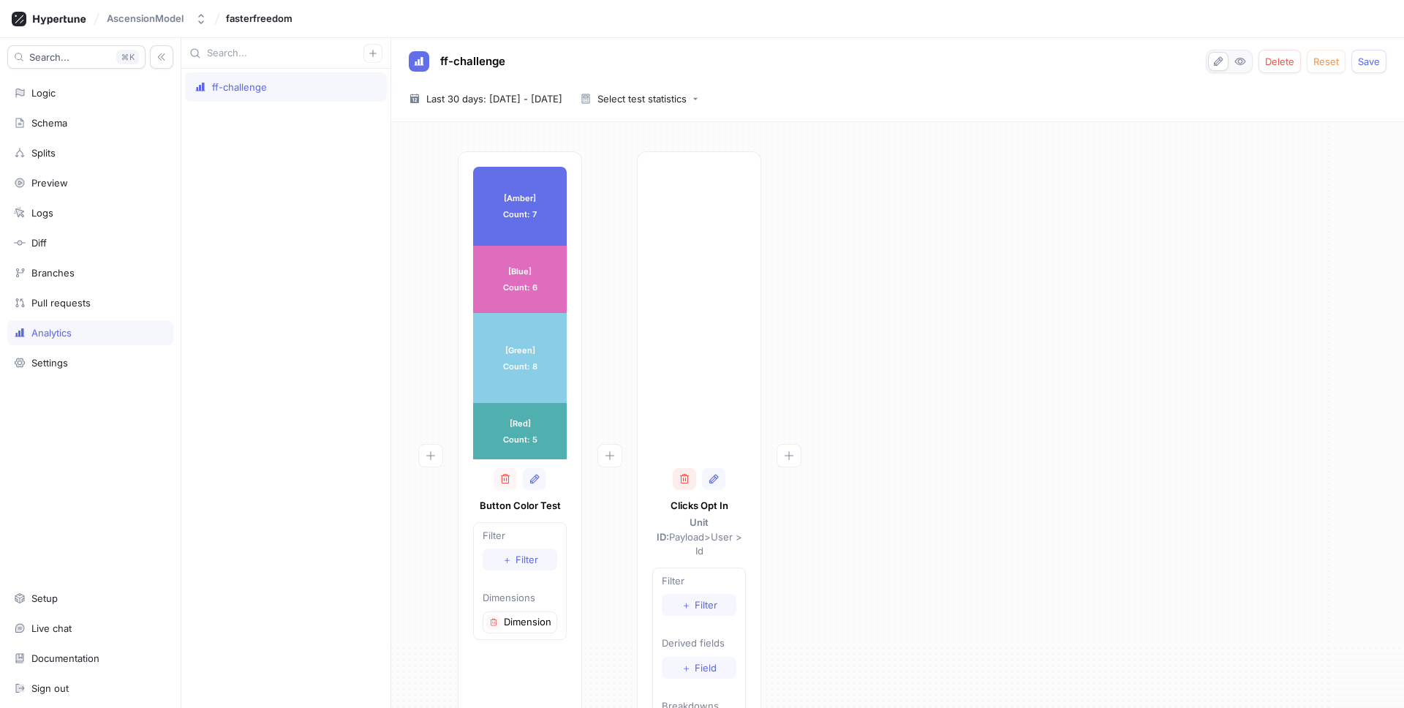
click at [685, 476] on icon "button" at bounding box center [685, 479] width 12 height 12
click at [611, 454] on icon "button" at bounding box center [610, 456] width 12 height 12
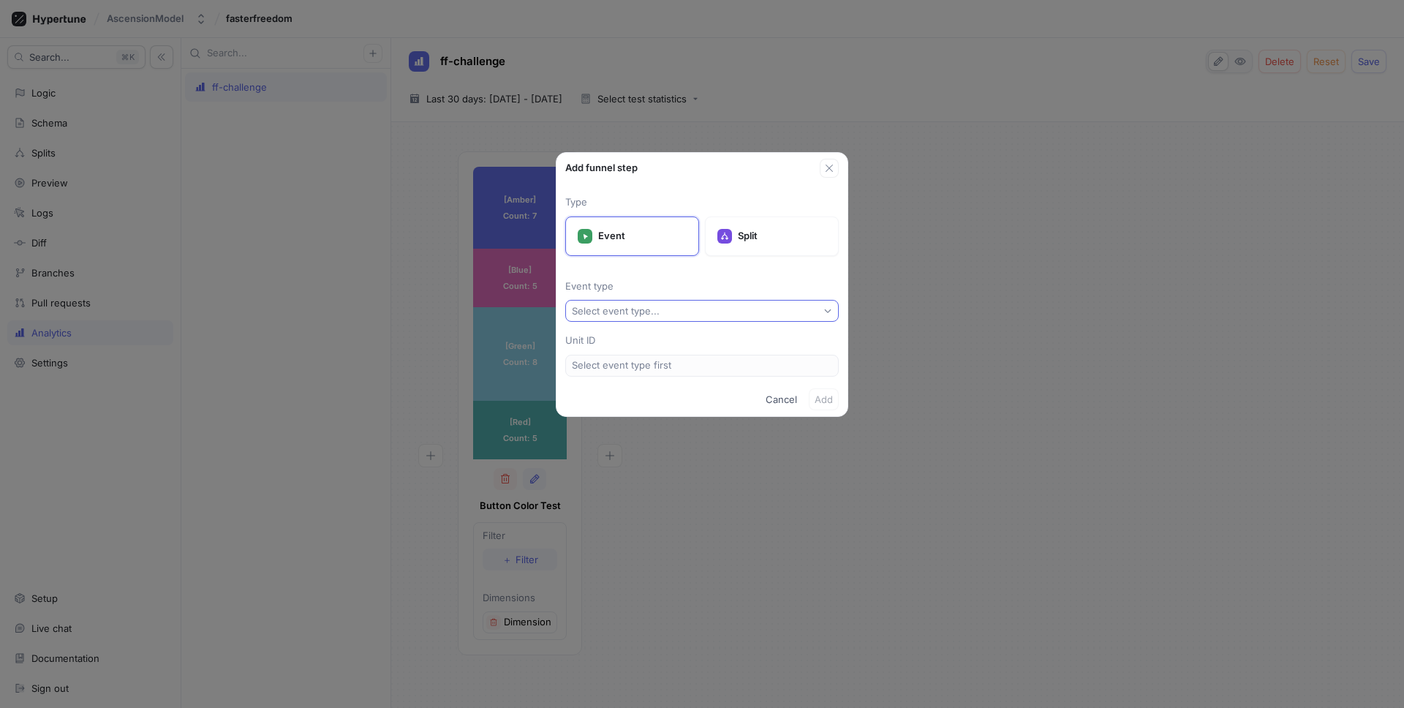
click at [643, 312] on div "Select event type..." at bounding box center [616, 311] width 88 height 12
click at [633, 361] on span "Clicks Opt In" at bounding box center [707, 364] width 230 height 12
click at [635, 377] on div "Type Event Split Event type Clicks Opt In Unit ID Payload > Context > User > Id" at bounding box center [702, 280] width 291 height 205
click at [636, 372] on button "Payload > Context > User > Id" at bounding box center [702, 366] width 274 height 22
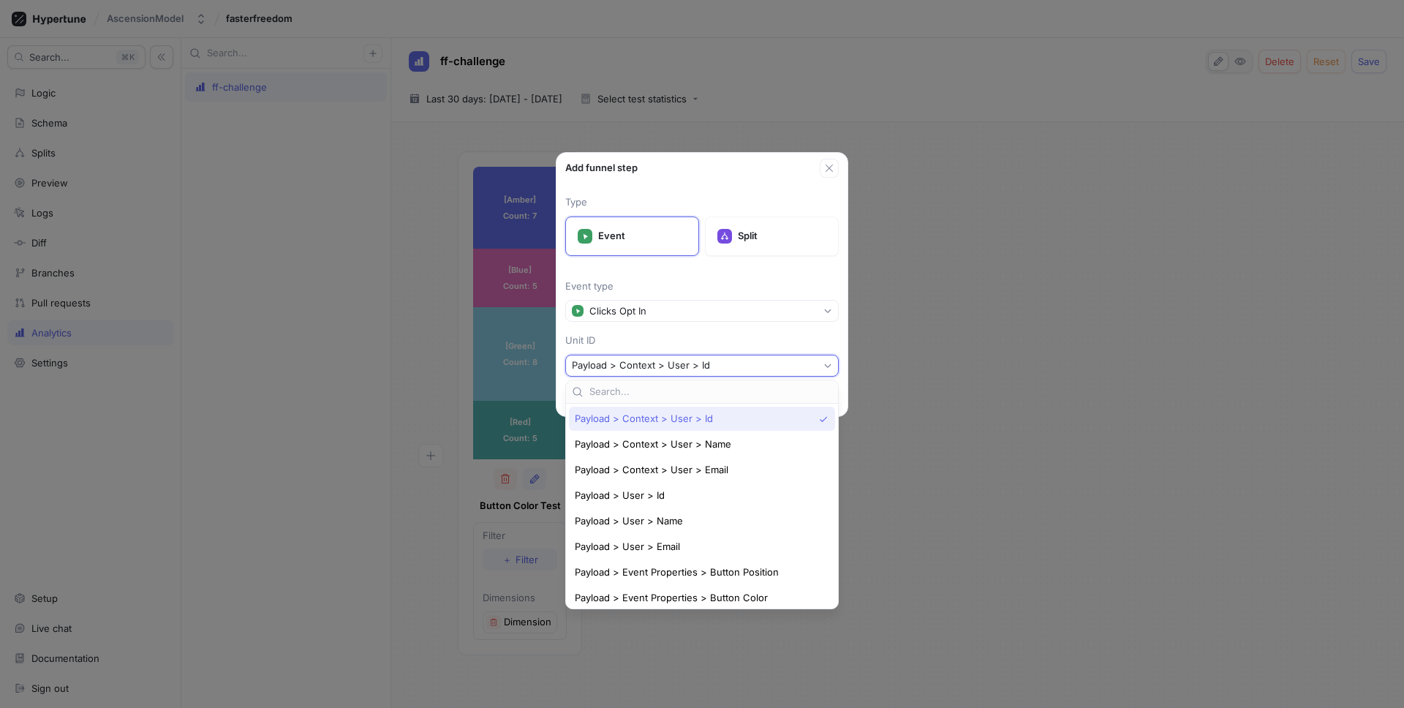
click at [666, 413] on span "Payload > Context > User > Id" at bounding box center [644, 419] width 138 height 12
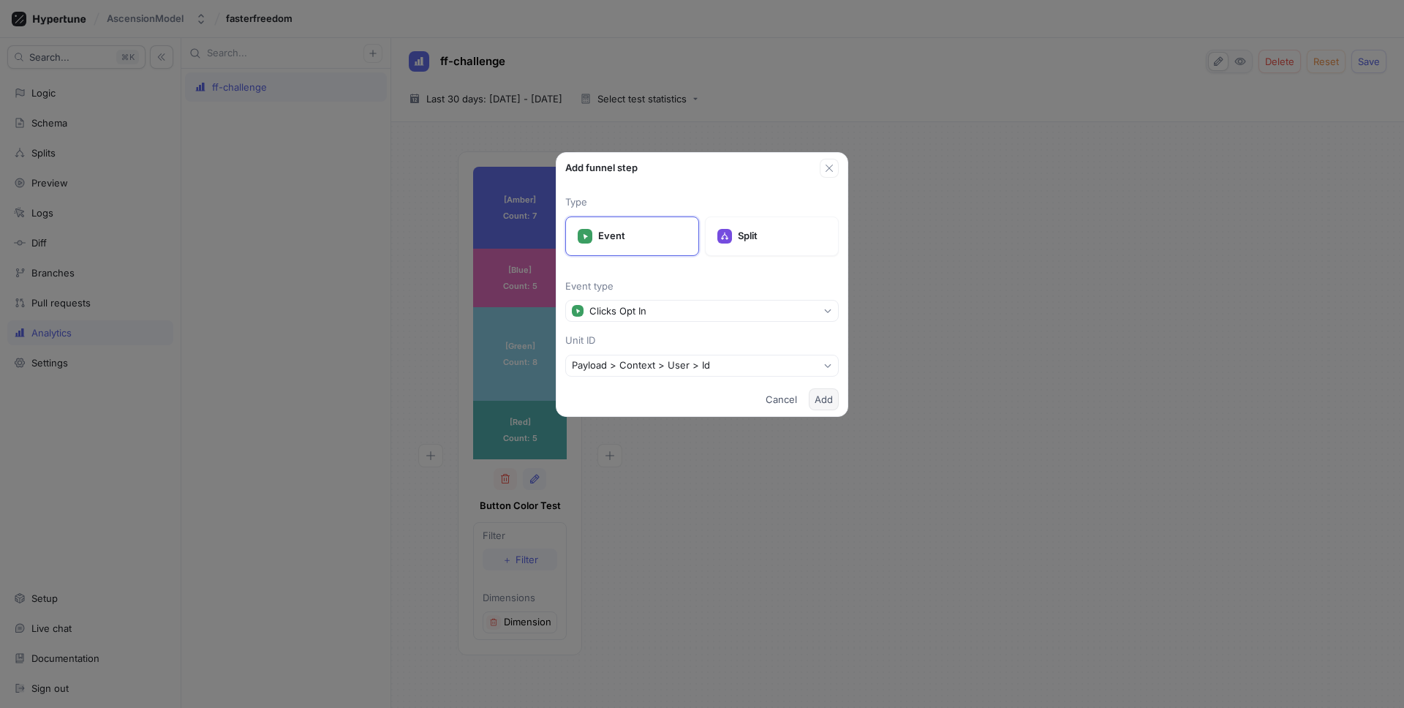
click at [832, 399] on span "Add" at bounding box center [824, 399] width 18 height 9
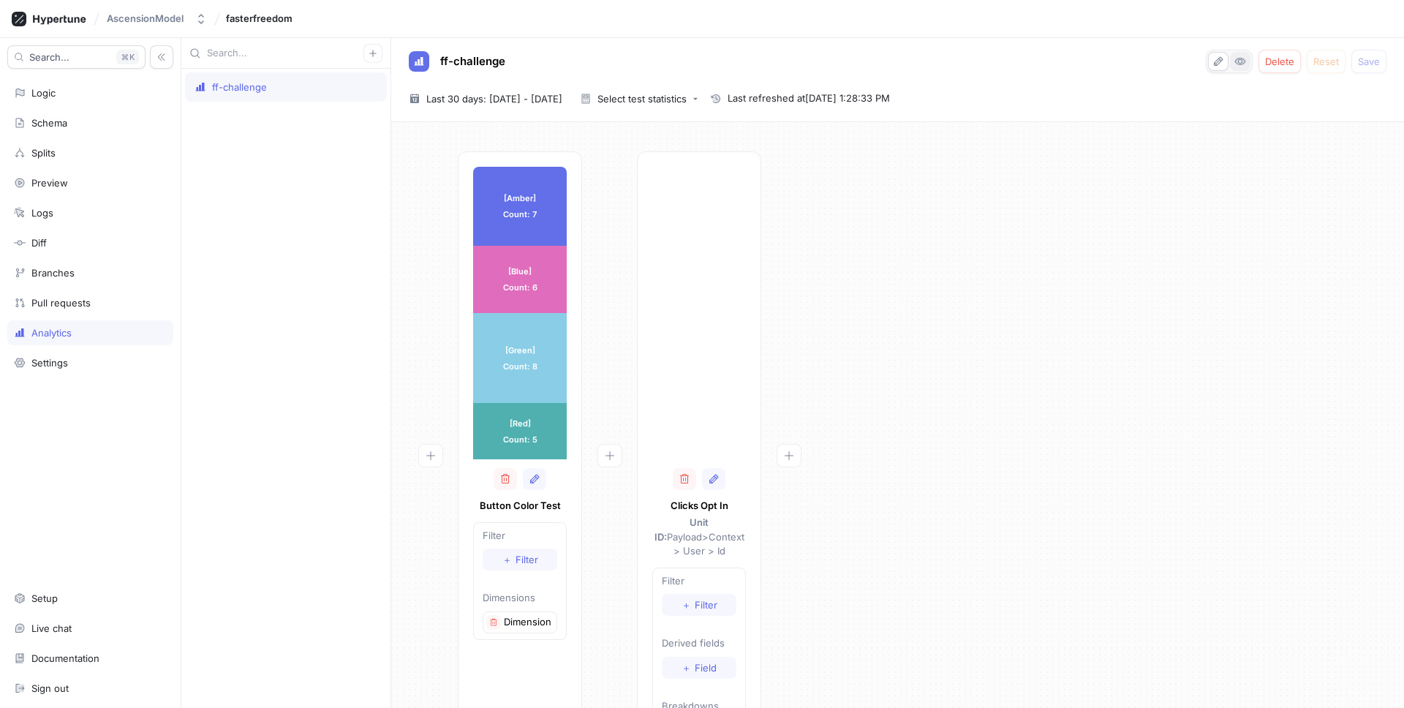
click at [1235, 55] on button "button" at bounding box center [1240, 61] width 20 height 19
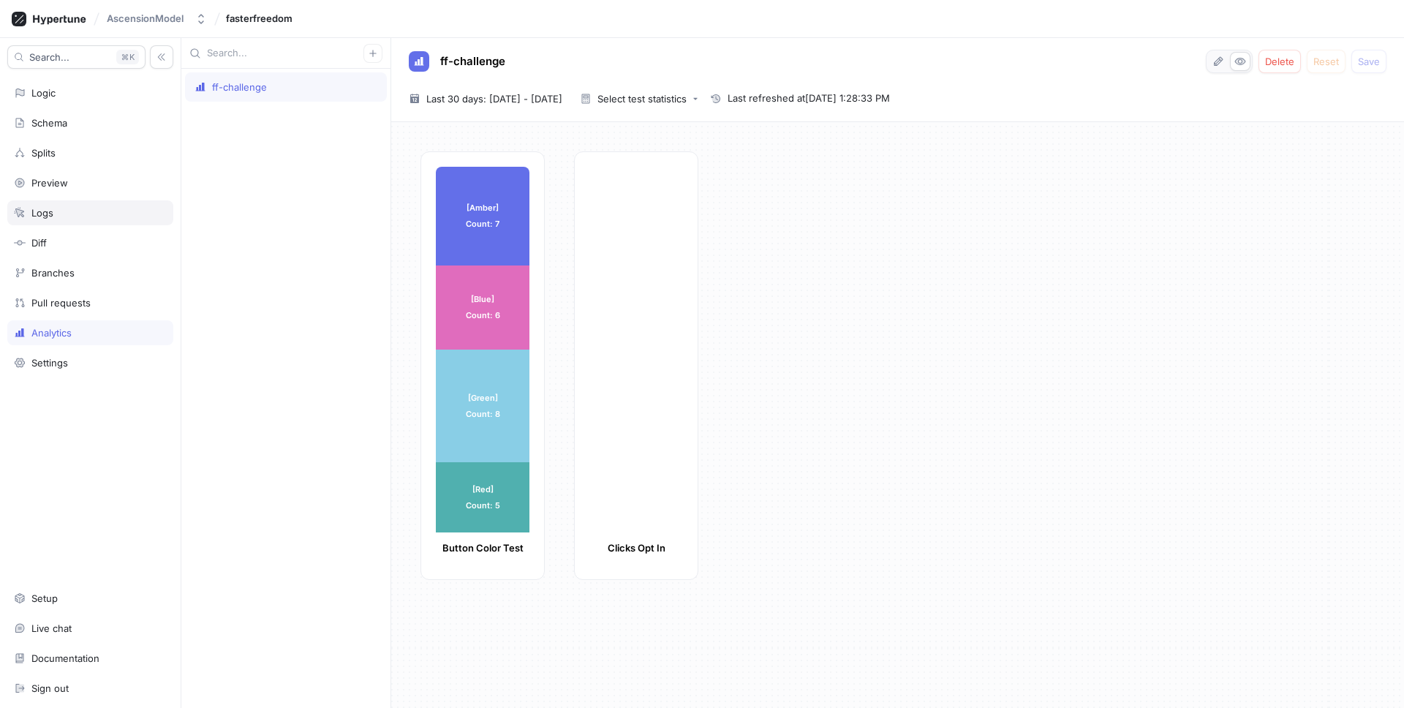
click at [72, 213] on div "Logs" at bounding box center [90, 213] width 153 height 12
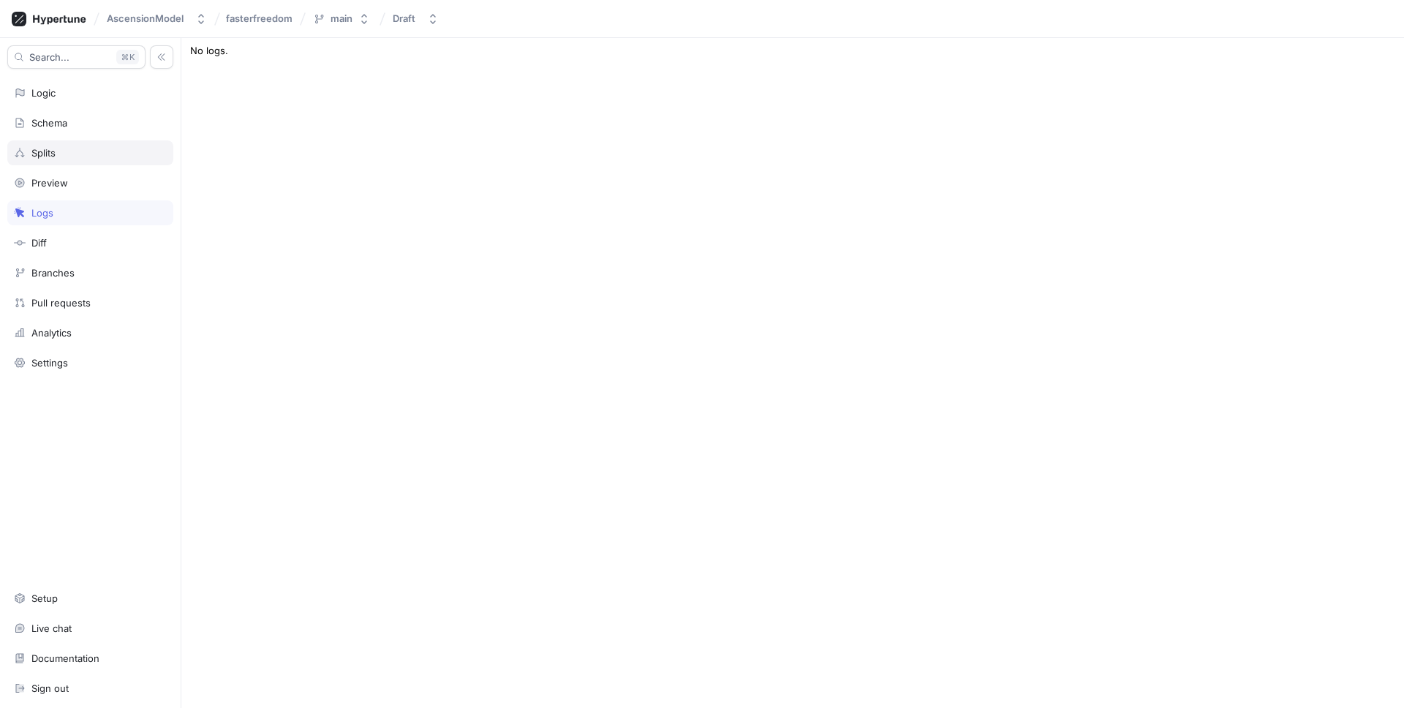
click at [94, 146] on div "Splits" at bounding box center [90, 152] width 166 height 25
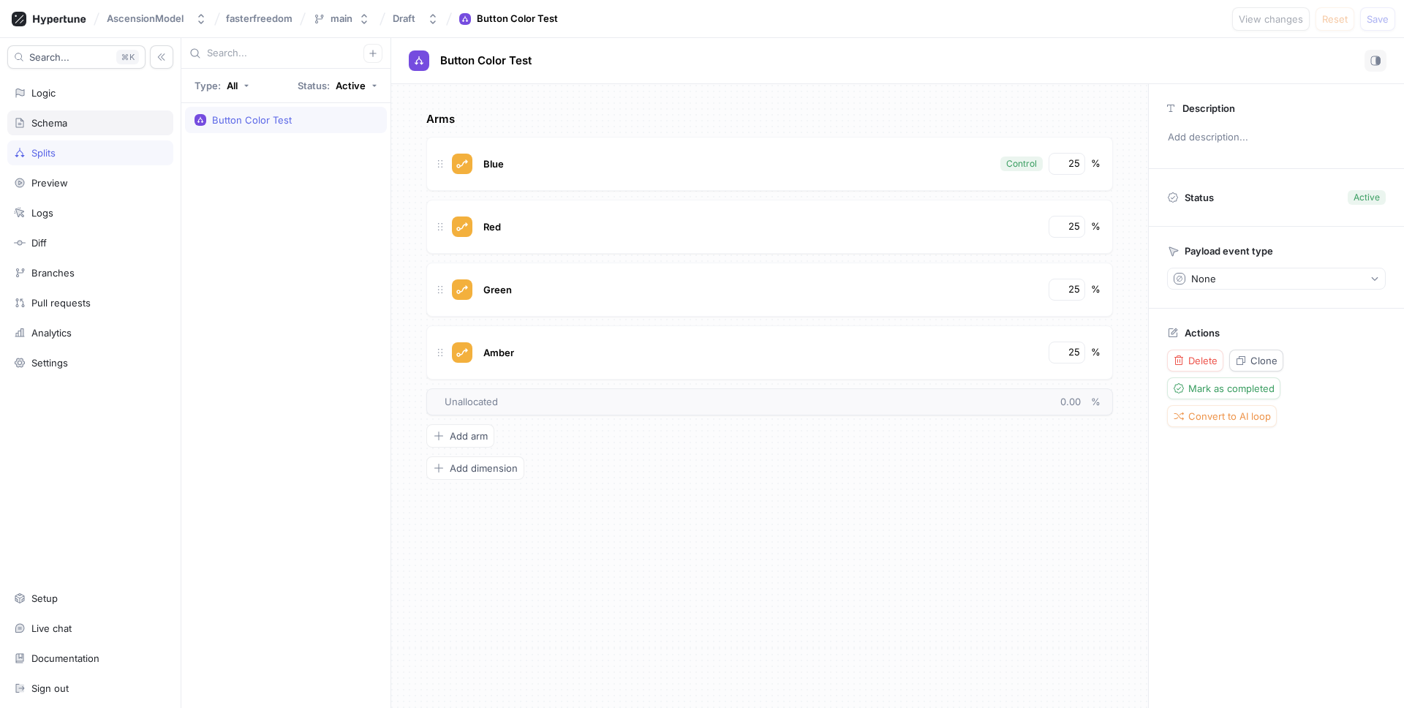
click at [101, 121] on div "Schema" at bounding box center [90, 123] width 153 height 12
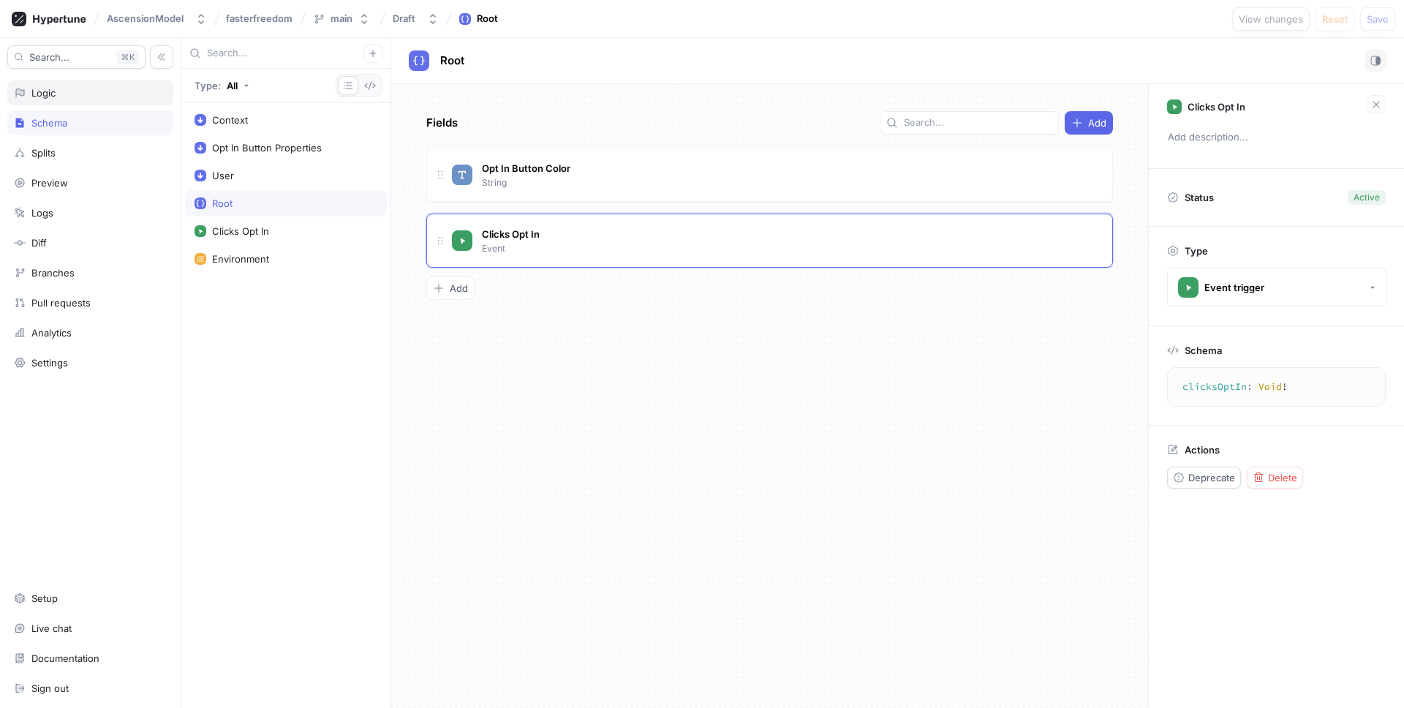
click at [105, 104] on div "Logic" at bounding box center [90, 92] width 166 height 25
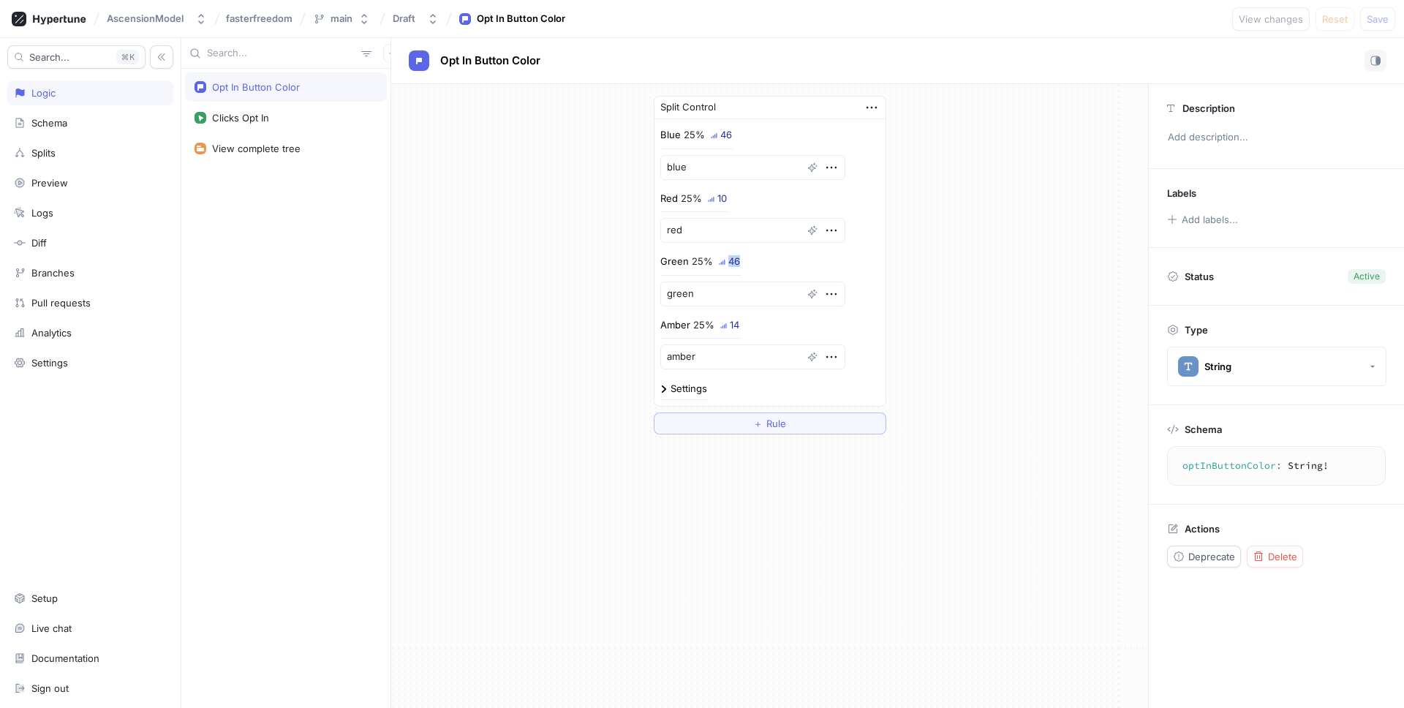
drag, startPoint x: 729, startPoint y: 262, endPoint x: 742, endPoint y: 262, distance: 13.9
click at [742, 262] on div "Green 25% 46 green" at bounding box center [769, 281] width 219 height 52
click at [677, 391] on div "Settings" at bounding box center [689, 389] width 37 height 10
type textarea "x"
click at [705, 550] on icon "button" at bounding box center [713, 556] width 16 height 16
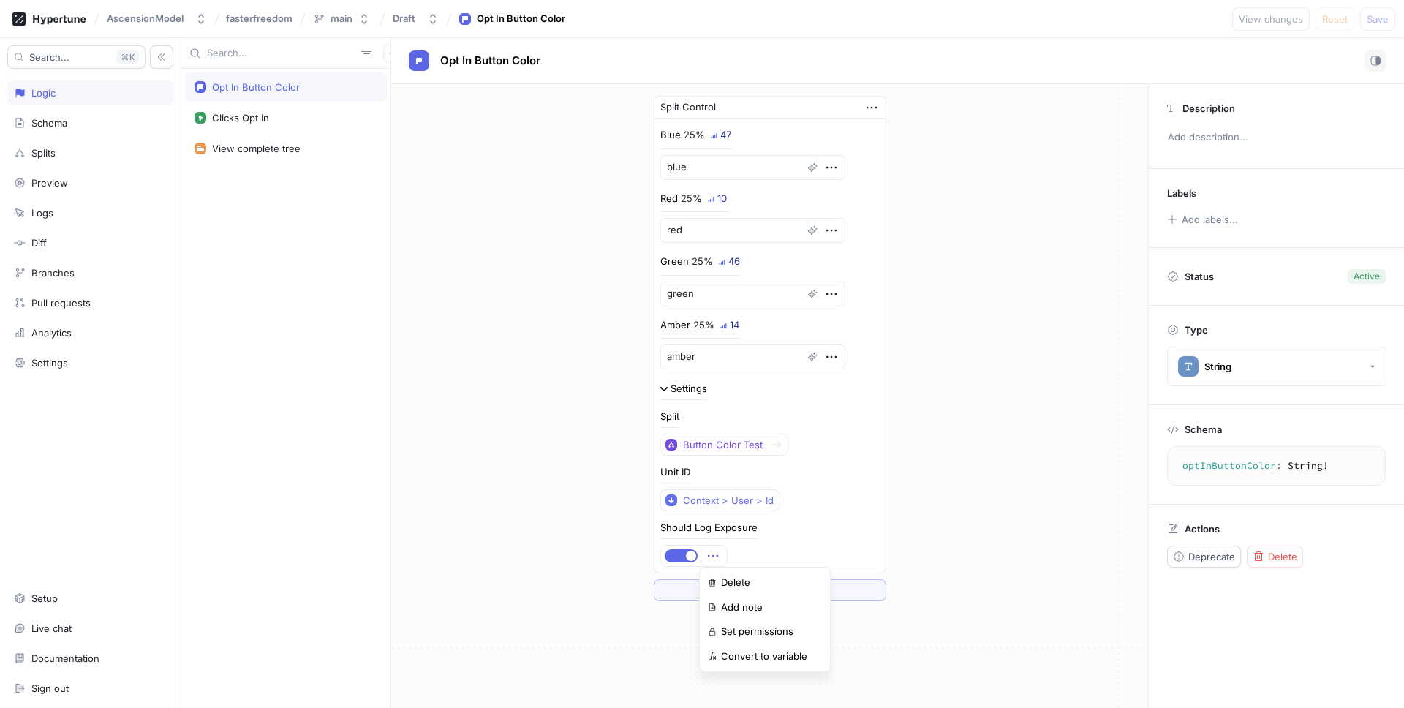
click at [576, 526] on div "Split Control Blue 25% 47 blue Red 25% 10 [PERSON_NAME] 25% 46 [PERSON_NAME] 25…" at bounding box center [769, 348] width 757 height 529
type textarea "x"
